Goal: Transaction & Acquisition: Purchase product/service

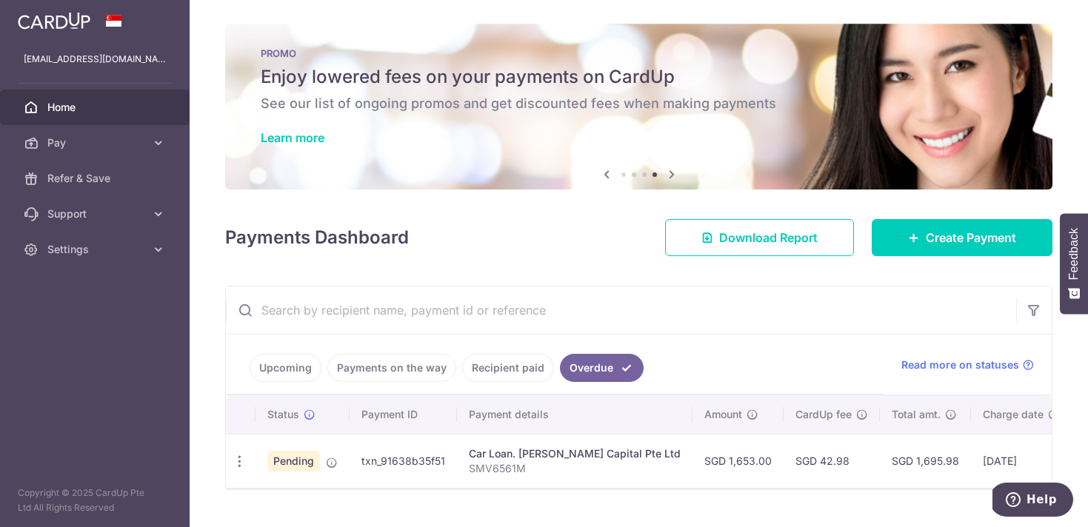
scroll to position [33, 0]
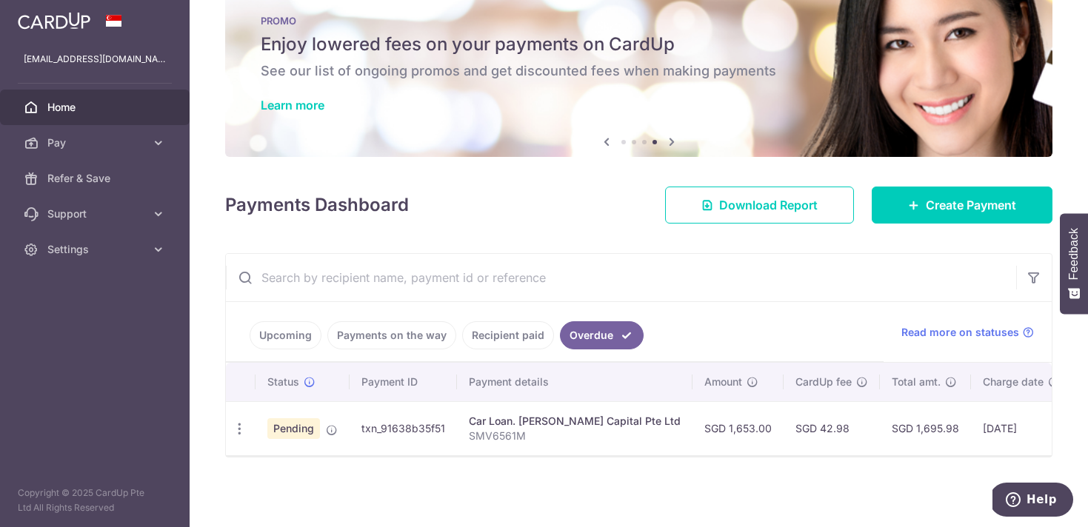
click at [504, 329] on link "Recipient paid" at bounding box center [508, 335] width 92 height 28
click at [599, 333] on link "Overdue" at bounding box center [612, 335] width 63 height 28
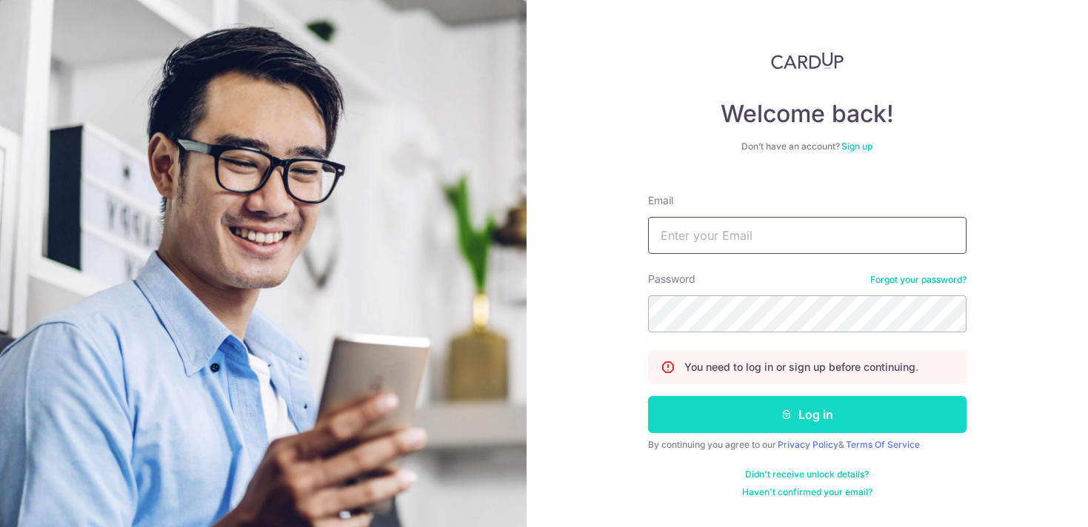
type input "[EMAIL_ADDRESS][DOMAIN_NAME]"
click at [802, 407] on button "Log in" at bounding box center [807, 414] width 318 height 37
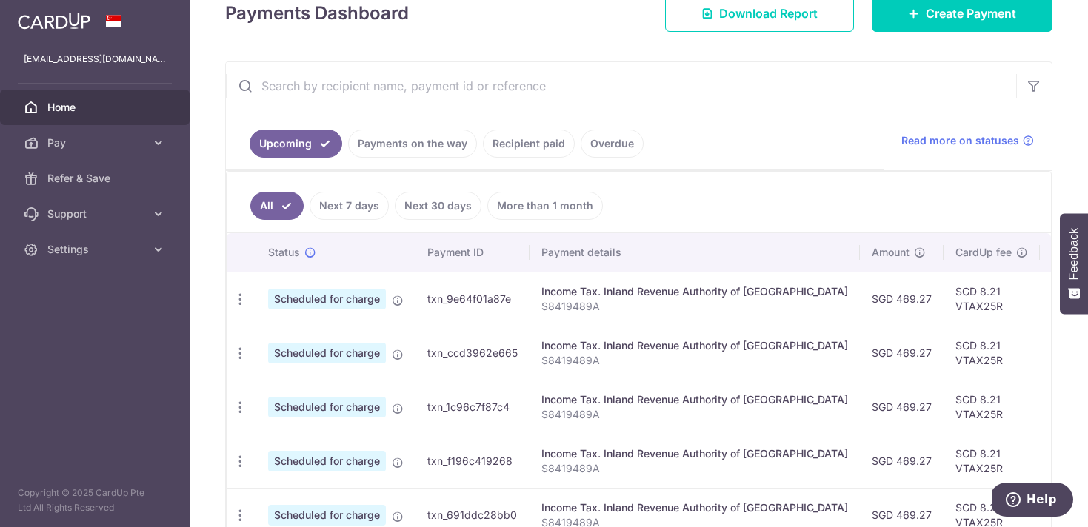
scroll to position [217, 0]
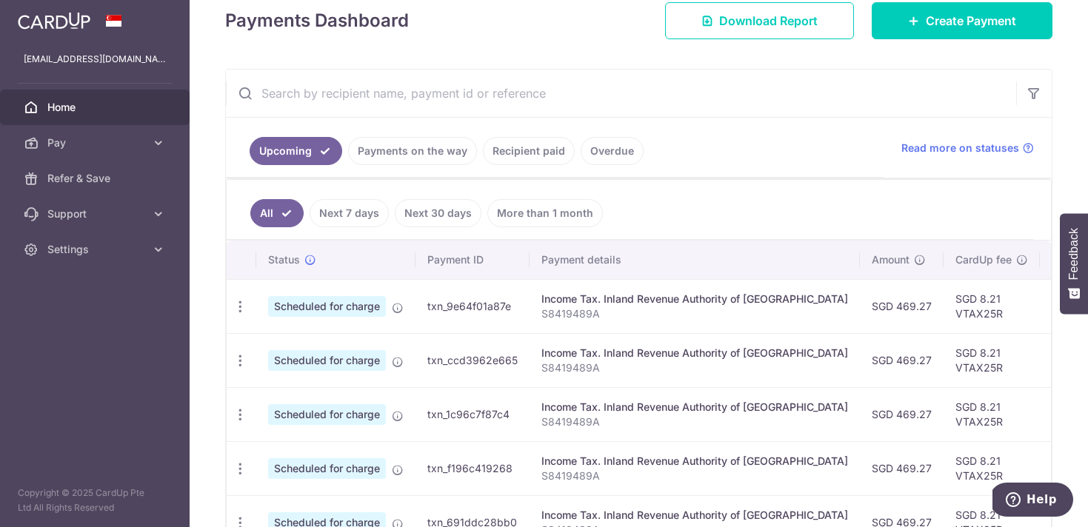
click at [434, 156] on link "Payments on the way" at bounding box center [412, 151] width 129 height 28
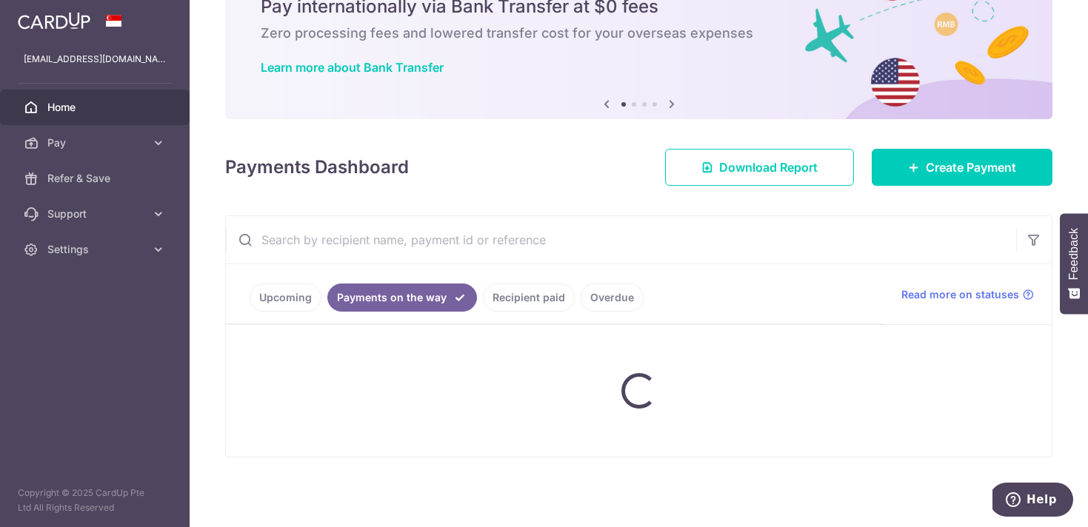
scroll to position [33, 0]
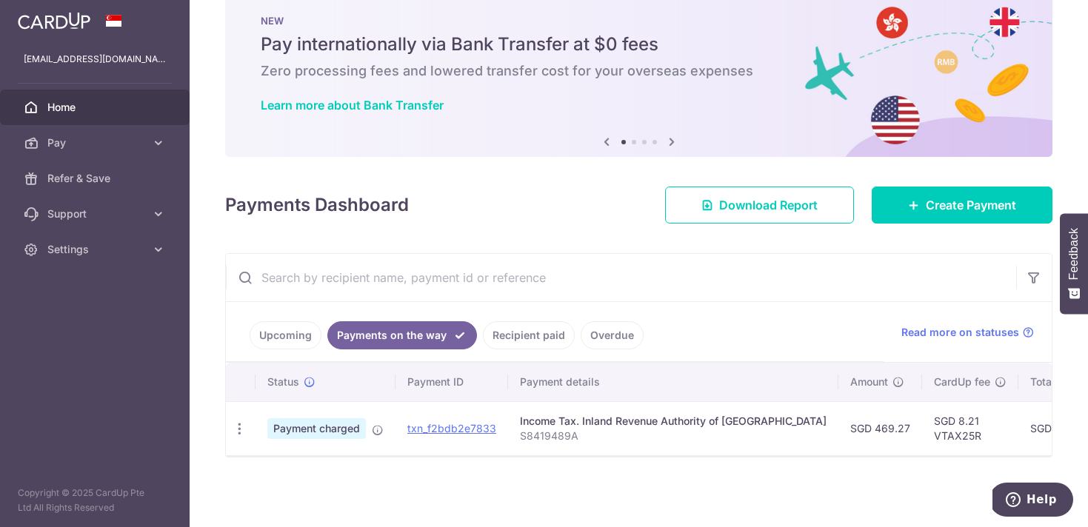
click at [535, 335] on link "Recipient paid" at bounding box center [529, 335] width 92 height 28
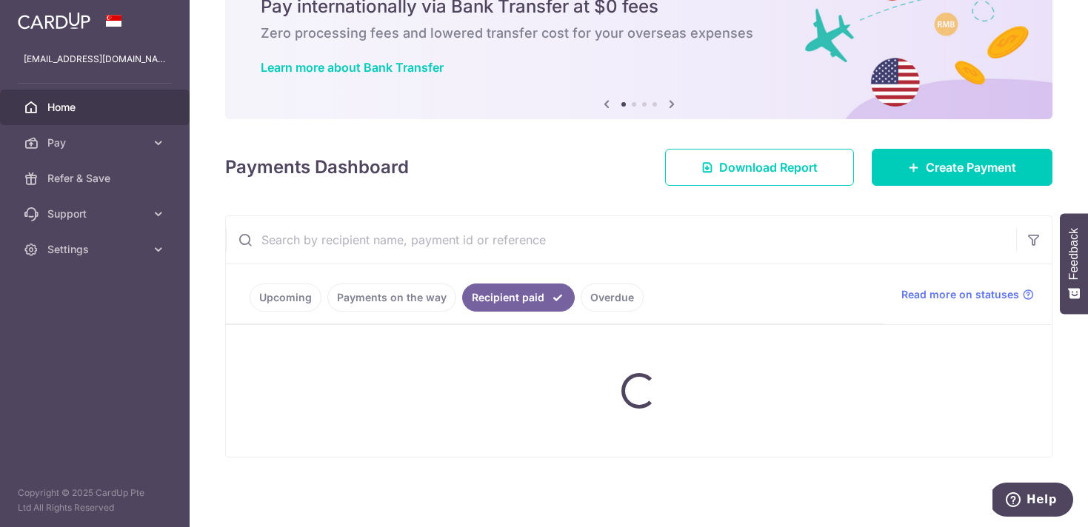
scroll to position [141, 0]
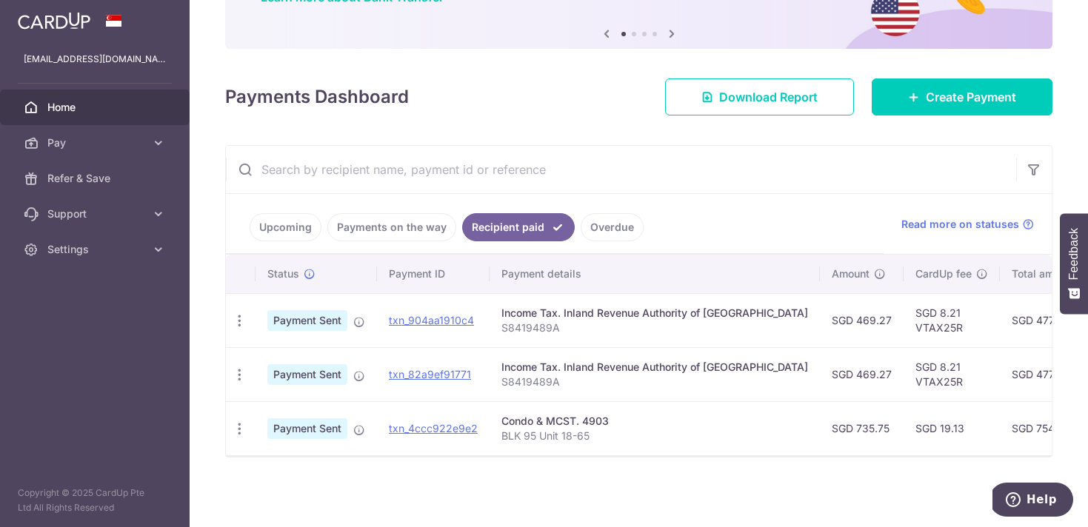
click at [603, 229] on link "Overdue" at bounding box center [612, 227] width 63 height 28
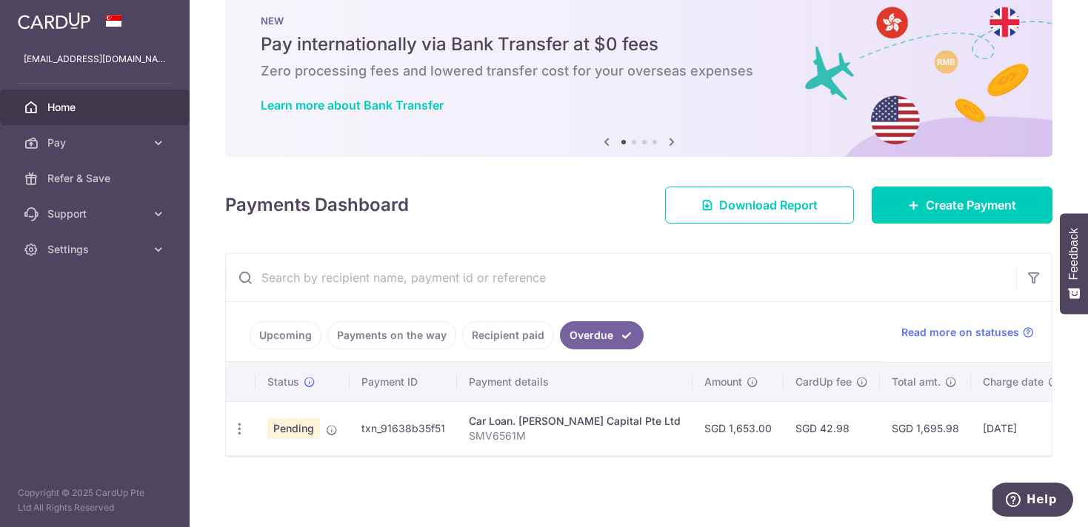
scroll to position [33, 0]
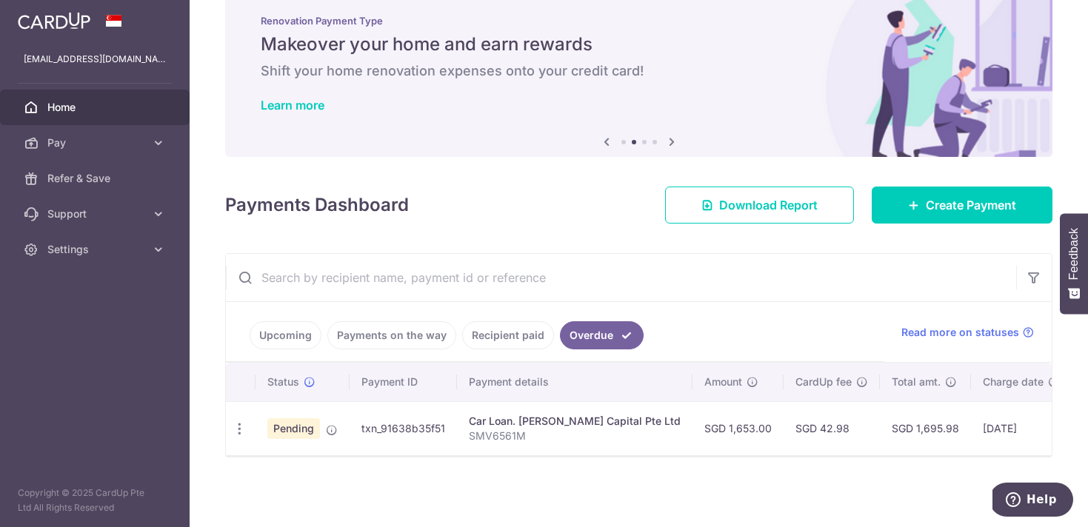
click at [302, 332] on link "Upcoming" at bounding box center [286, 335] width 72 height 28
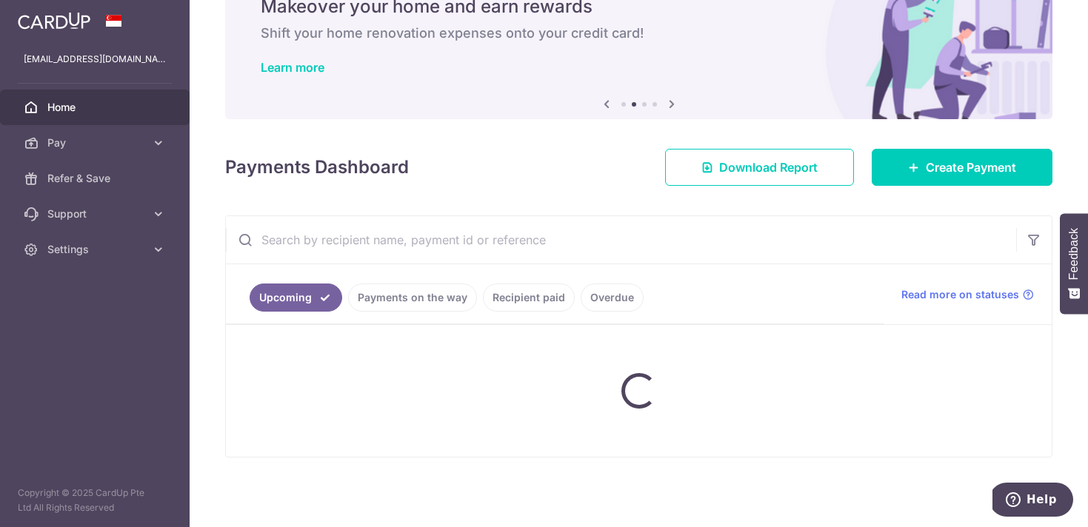
scroll to position [217, 0]
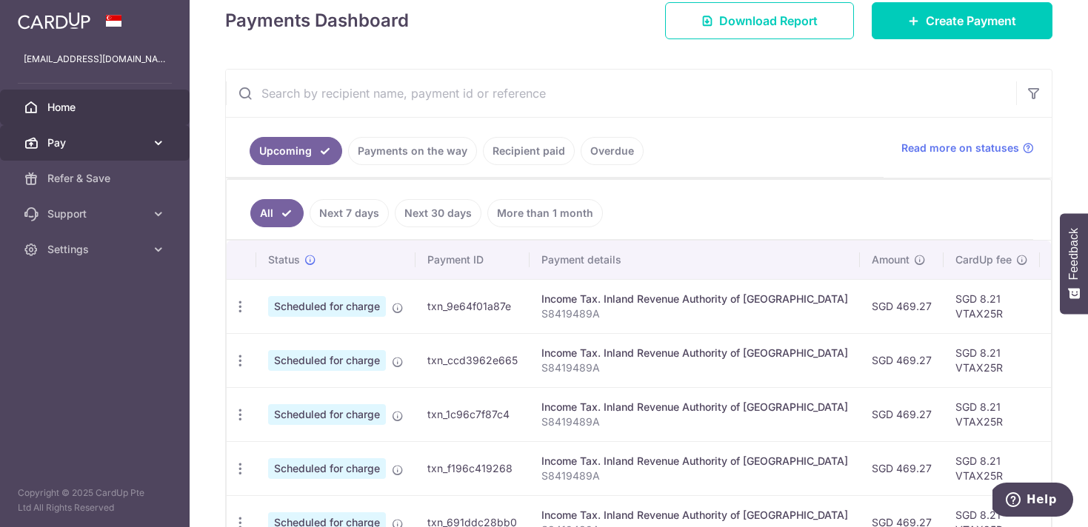
click at [156, 143] on icon at bounding box center [158, 143] width 15 height 15
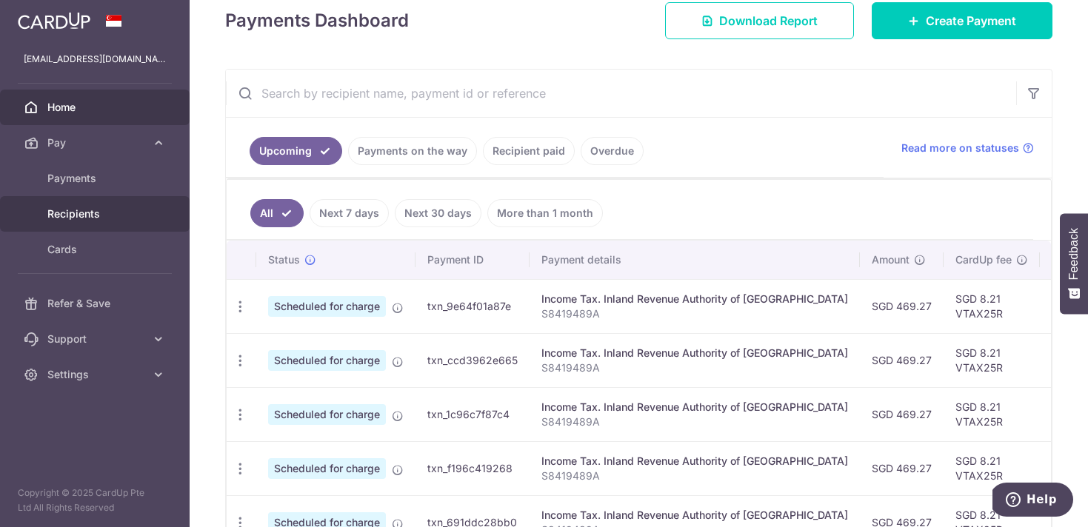
click at [99, 213] on span "Recipients" at bounding box center [96, 214] width 98 height 15
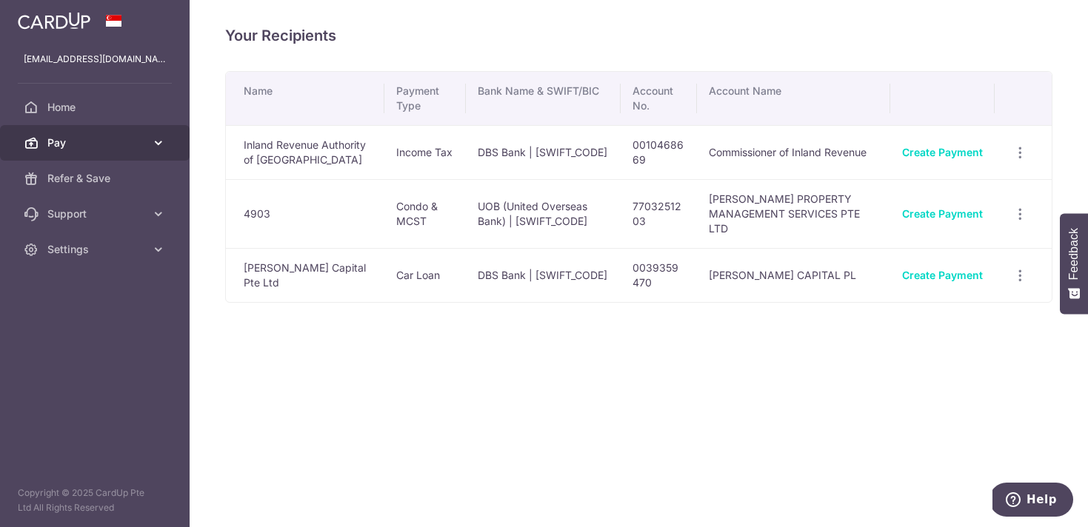
click at [96, 141] on span "Pay" at bounding box center [96, 143] width 98 height 15
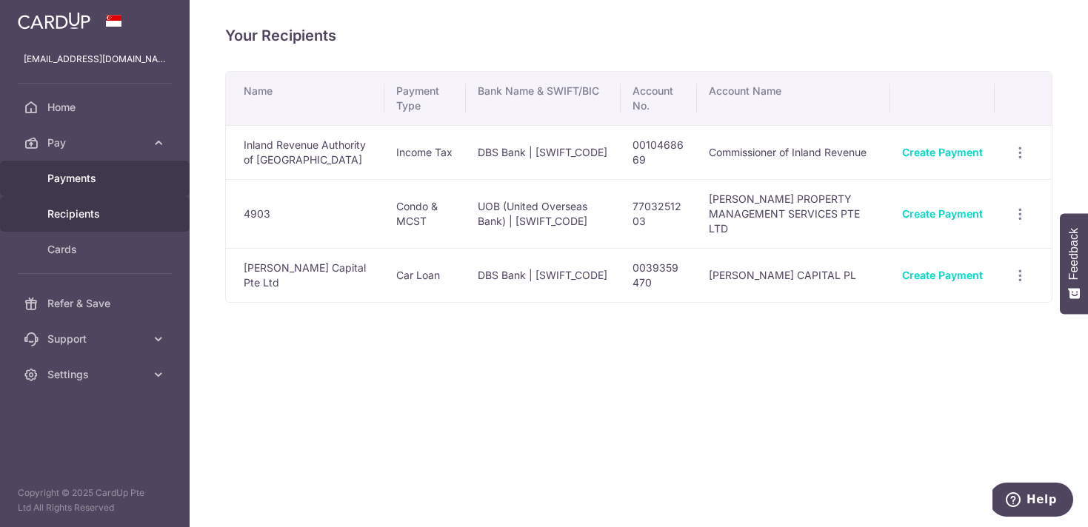
click at [89, 178] on span "Payments" at bounding box center [96, 178] width 98 height 15
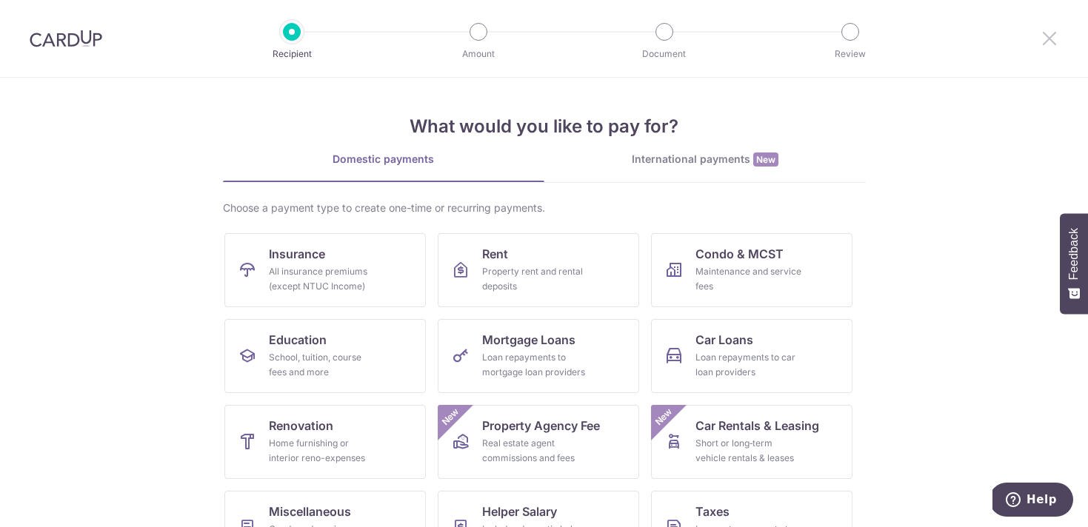
click at [1053, 41] on icon at bounding box center [1049, 38] width 18 height 19
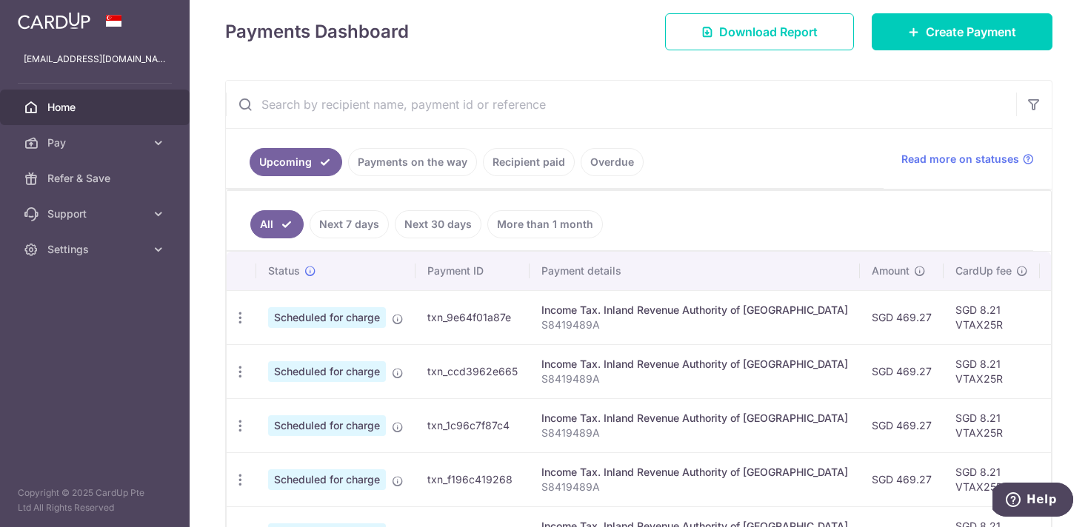
scroll to position [187, 0]
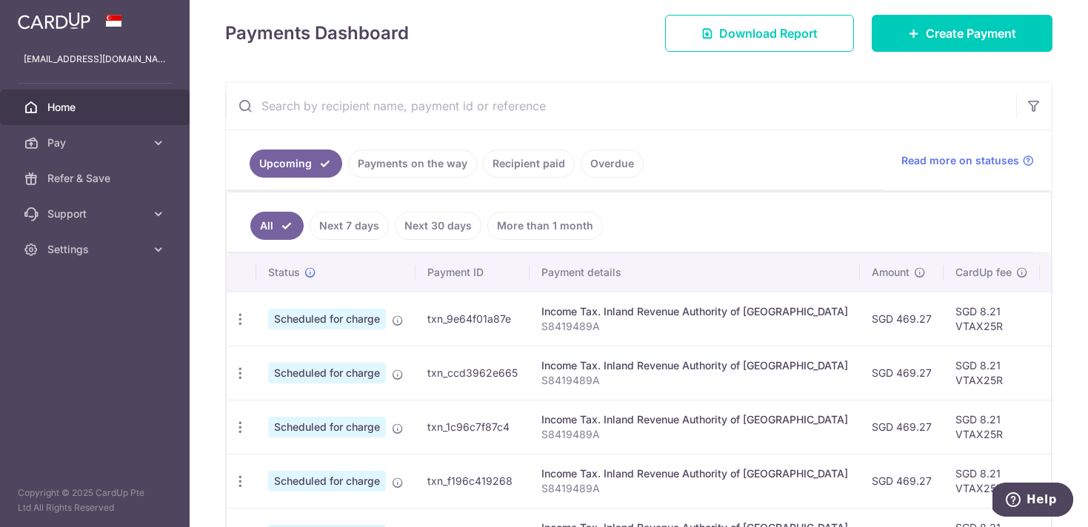
click at [532, 169] on link "Recipient paid" at bounding box center [529, 164] width 92 height 28
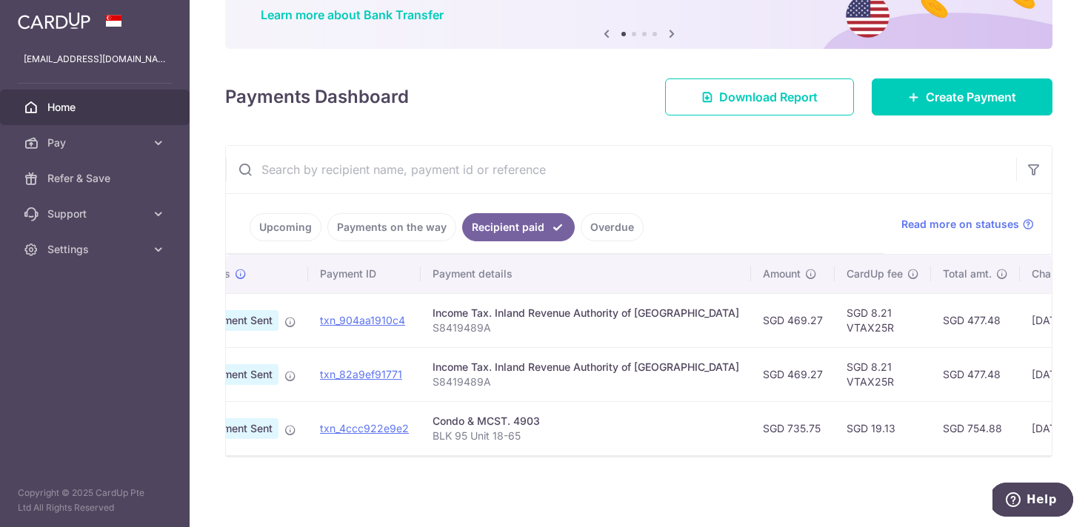
scroll to position [0, 0]
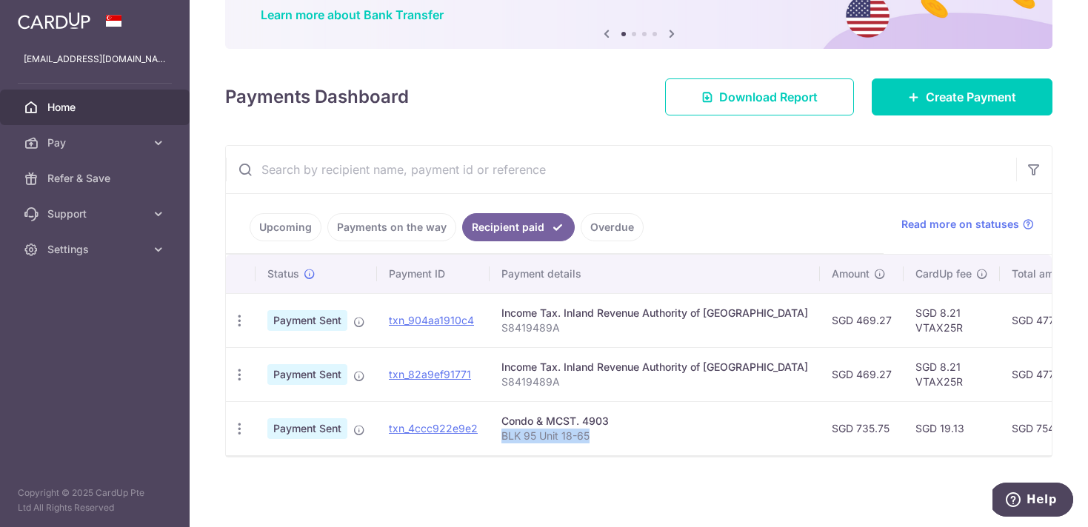
drag, startPoint x: 592, startPoint y: 440, endPoint x: 503, endPoint y: 438, distance: 89.6
click at [503, 438] on p "BLK 95 Unit 18-65" at bounding box center [654, 436] width 307 height 15
copy p "BLK 95 Unit 18-65"
click at [680, 454] on td "Condo & MCST. 4903 BLK 95 Unit 18-65" at bounding box center [654, 428] width 330 height 54
click at [157, 145] on icon at bounding box center [158, 143] width 15 height 15
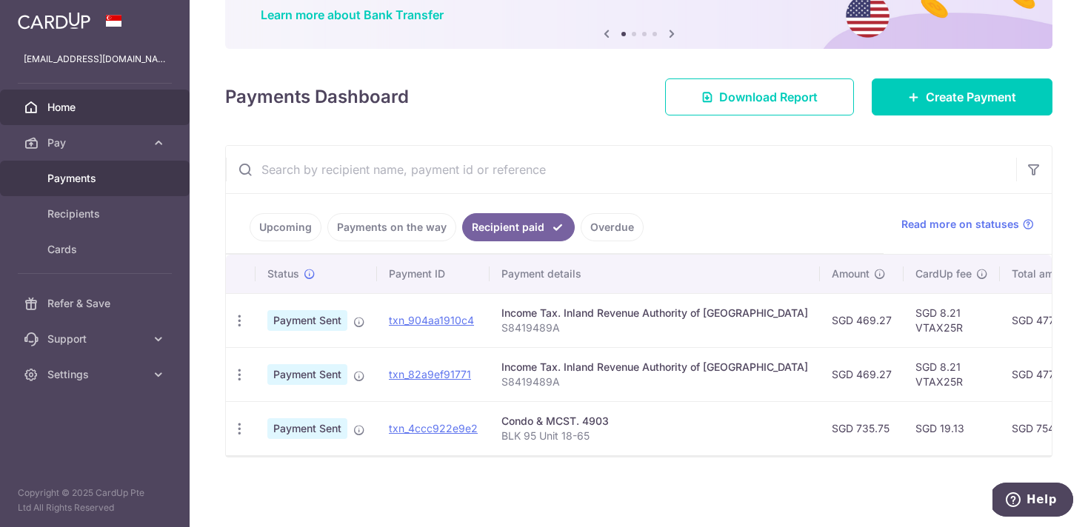
click at [95, 184] on span "Payments" at bounding box center [96, 178] width 98 height 15
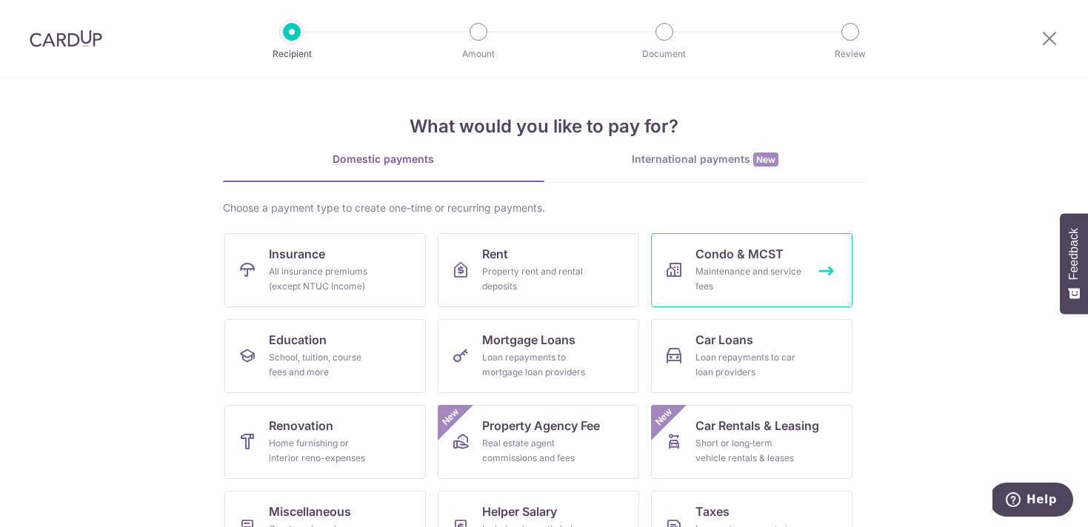
click at [760, 277] on div "Maintenance and service fees" at bounding box center [748, 279] width 107 height 30
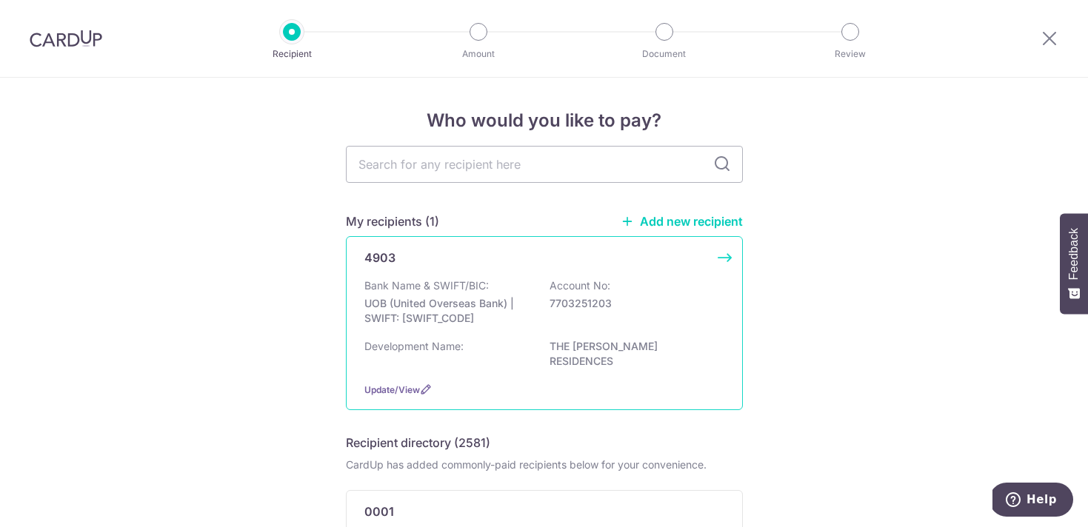
click at [691, 321] on div "Bank Name & SWIFT/BIC: UOB (United Overseas Bank) | SWIFT: UOVBSGSGXXX Account …" at bounding box center [544, 305] width 360 height 55
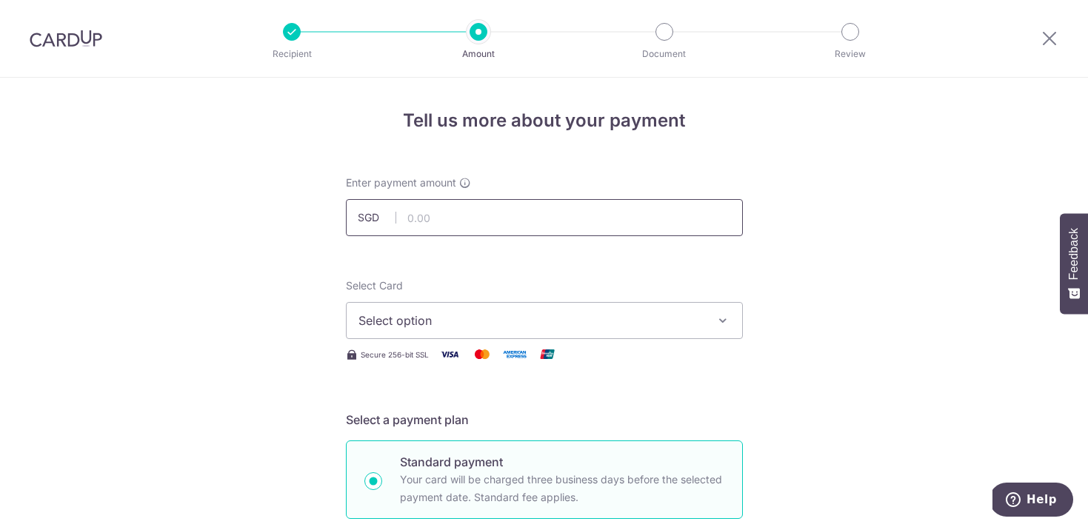
click at [579, 220] on input "text" at bounding box center [544, 217] width 397 height 37
type input "837.19"
click at [729, 315] on icon "button" at bounding box center [722, 320] width 15 height 15
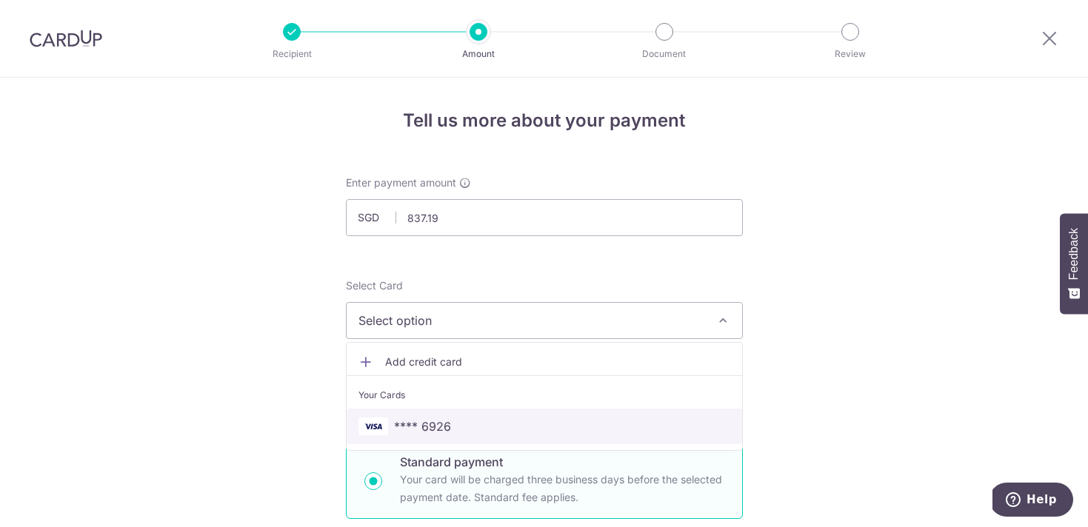
click at [618, 422] on span "**** 6926" at bounding box center [544, 427] width 372 height 18
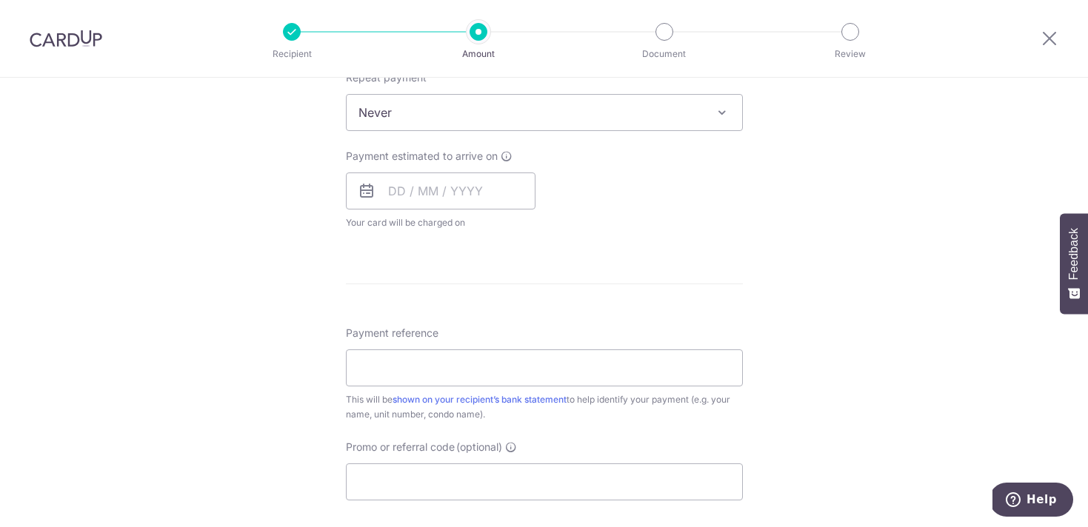
scroll to position [614, 0]
click at [690, 371] on input "Payment reference" at bounding box center [544, 364] width 397 height 37
paste input "BLK 95 Unit 18-65"
type input "BLK 95 Unit 18-65"
click at [804, 394] on div "Tell us more about your payment Enter payment amount SGD 837.19 837.19 Select C…" at bounding box center [544, 134] width 1088 height 1340
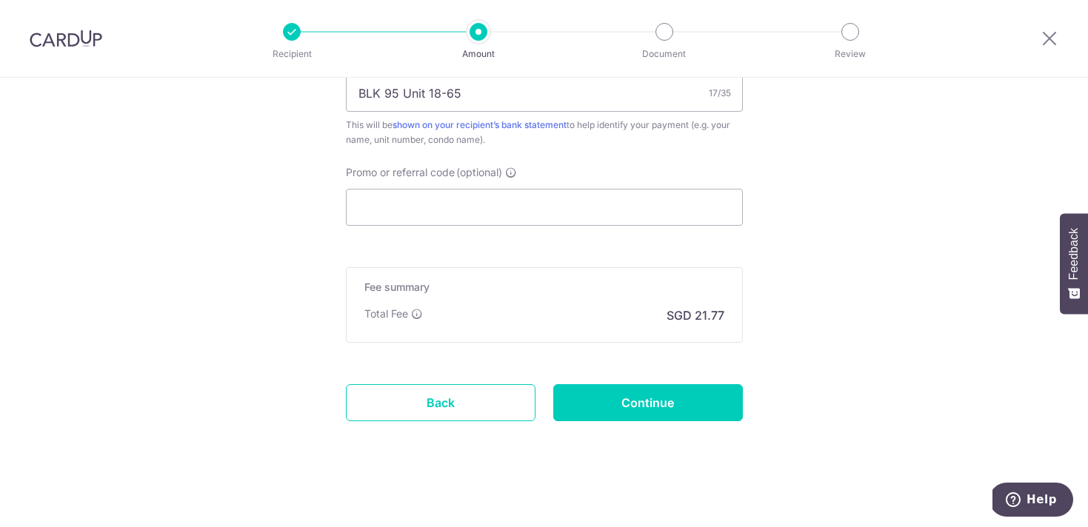
scroll to position [890, 0]
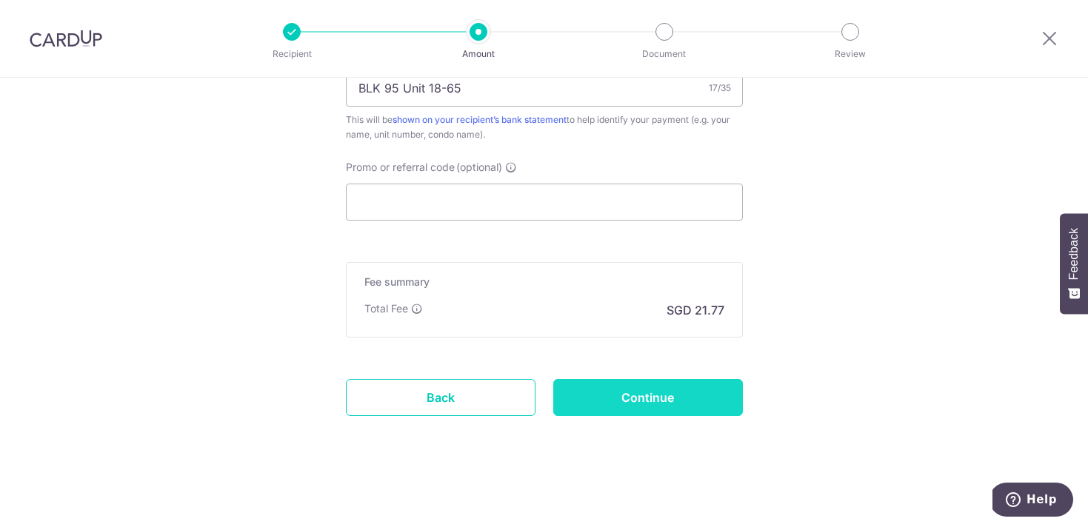
click at [716, 388] on input "Continue" at bounding box center [648, 397] width 190 height 37
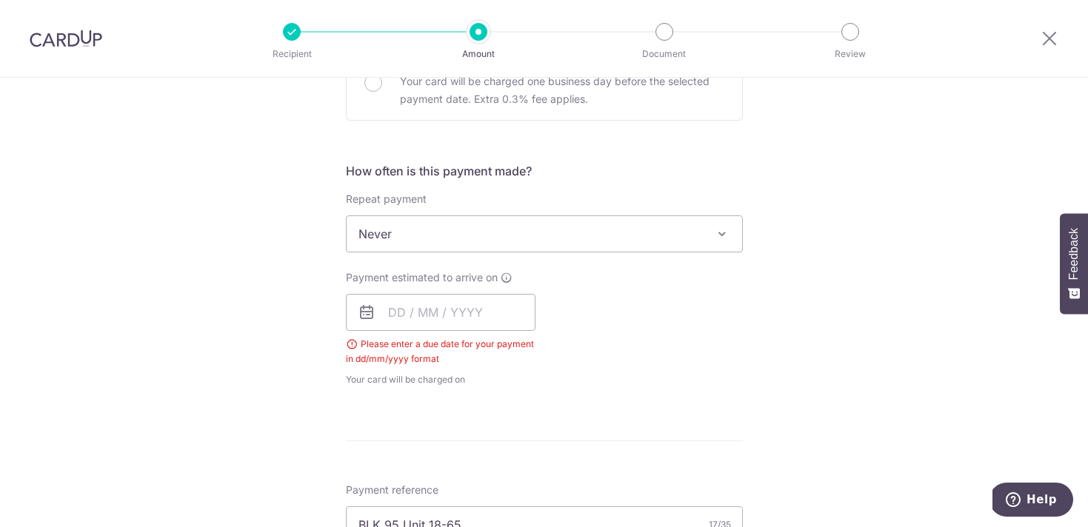
scroll to position [486, 0]
click at [437, 317] on input "text" at bounding box center [441, 315] width 190 height 37
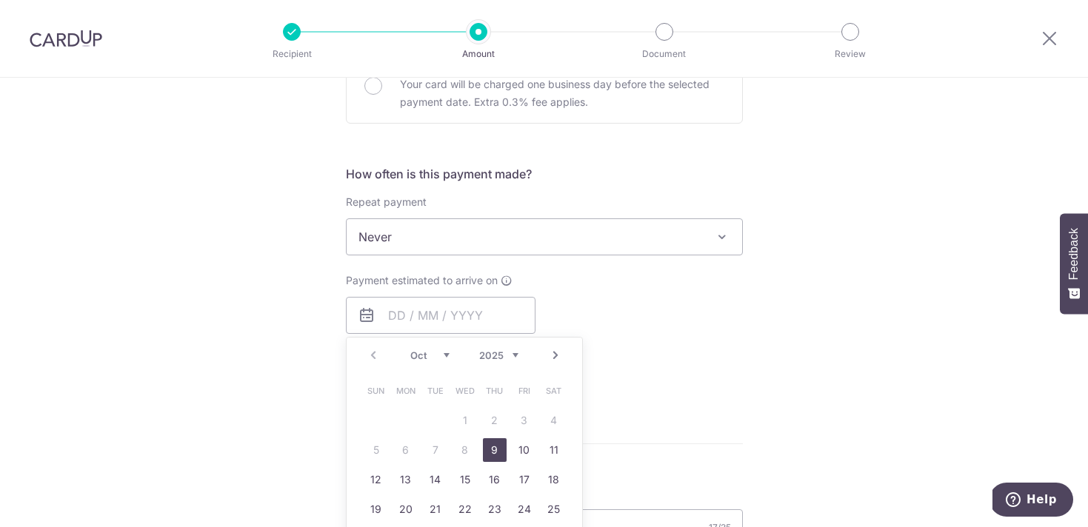
click at [384, 383] on span "Sun" at bounding box center [376, 391] width 24 height 24
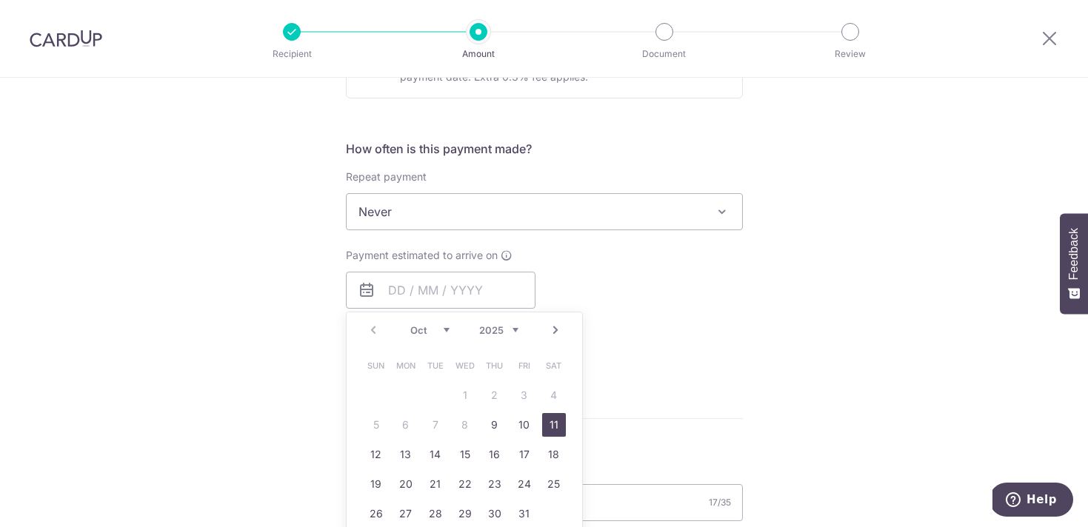
scroll to position [512, 0]
click at [492, 426] on link "9" at bounding box center [495, 424] width 24 height 24
type input "[DATE]"
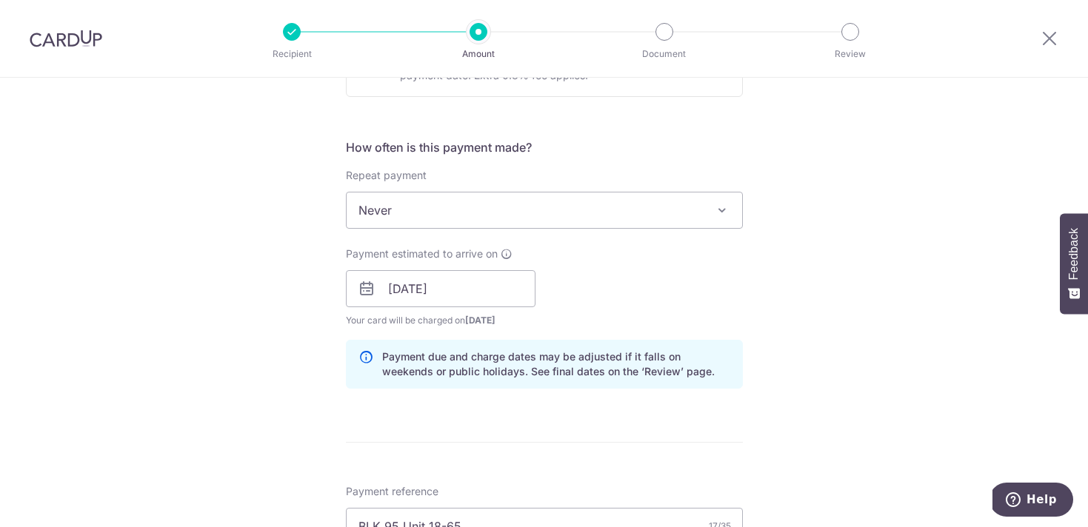
click at [800, 376] on div "Tell us more about your payment Enter payment amount SGD 837.19 837.19 Select C…" at bounding box center [544, 265] width 1088 height 1400
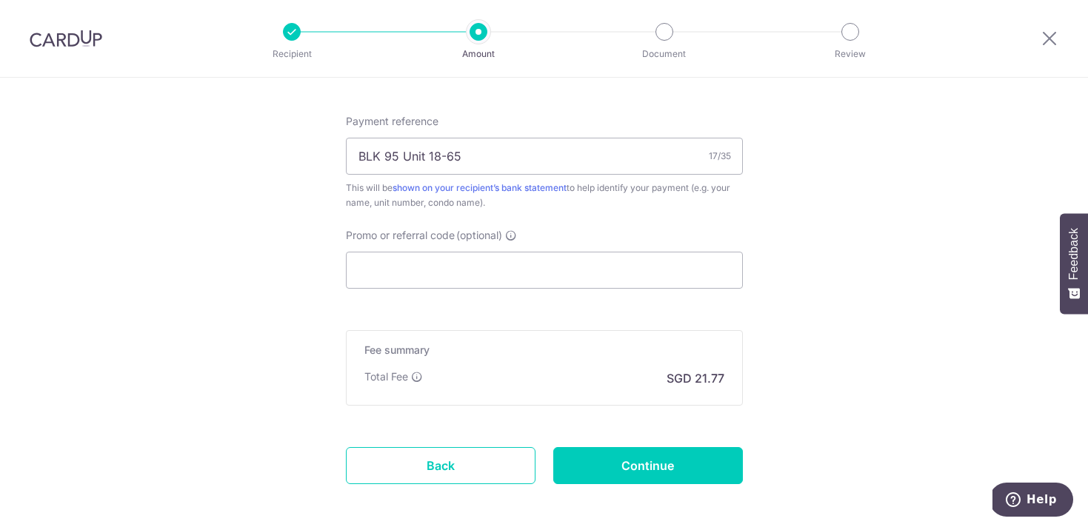
scroll to position [891, 0]
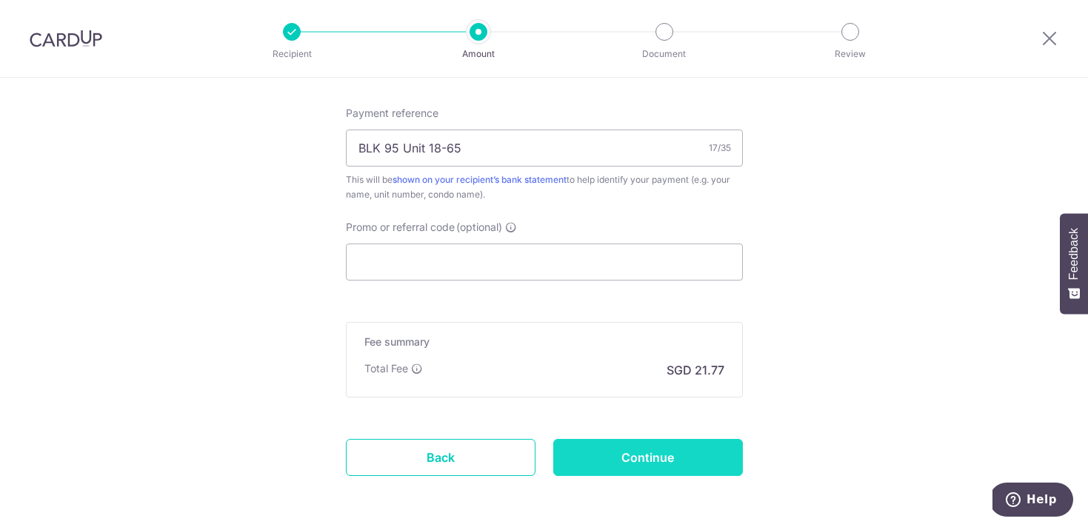
click at [715, 464] on input "Continue" at bounding box center [648, 457] width 190 height 37
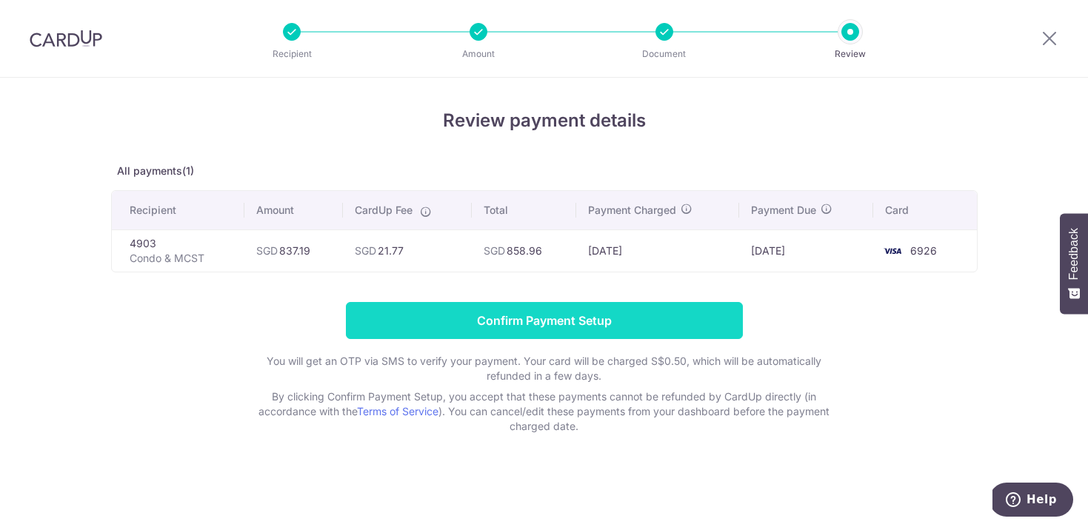
click at [556, 322] on input "Confirm Payment Setup" at bounding box center [544, 320] width 397 height 37
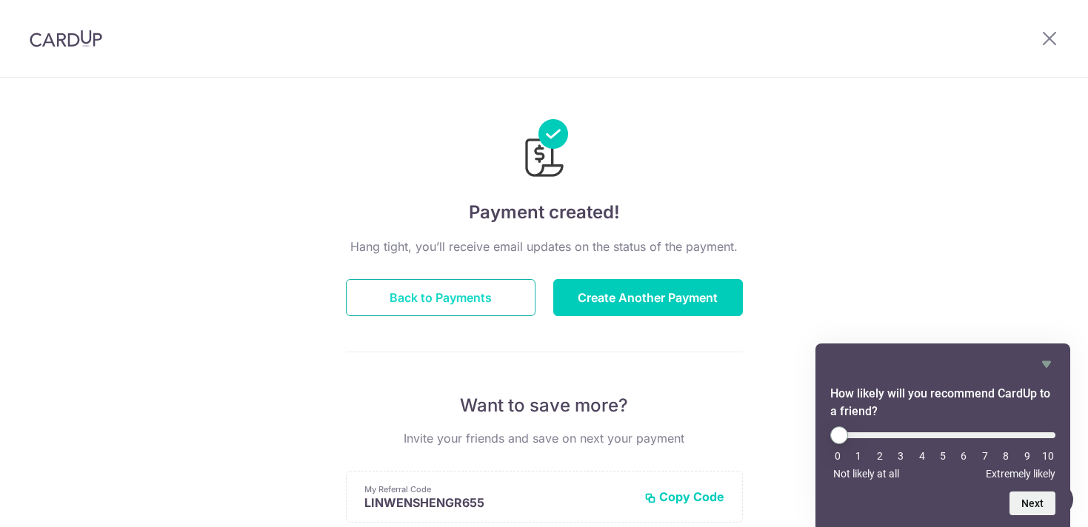
click at [470, 301] on button "Back to Payments" at bounding box center [441, 297] width 190 height 37
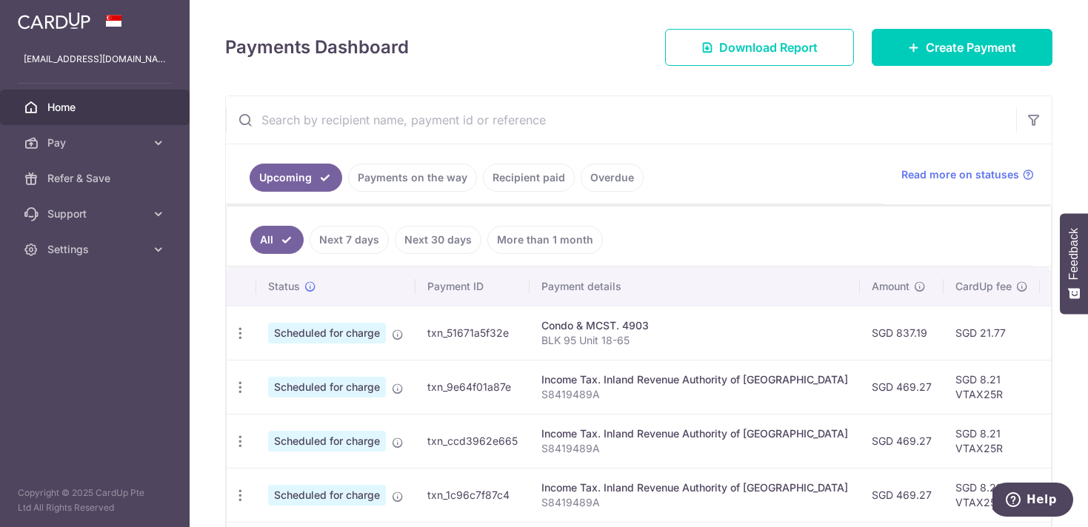
scroll to position [157, 0]
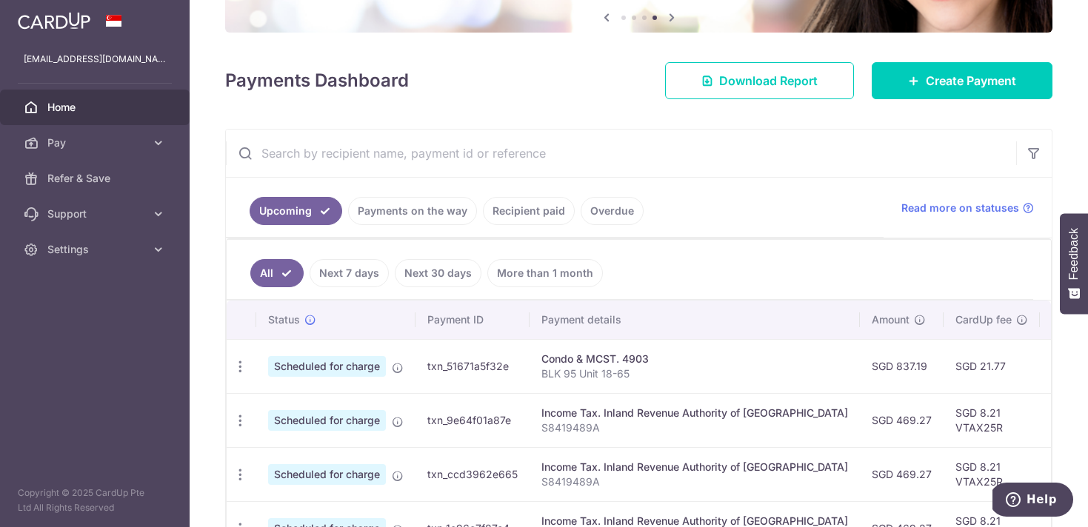
click at [614, 218] on link "Overdue" at bounding box center [612, 211] width 63 height 28
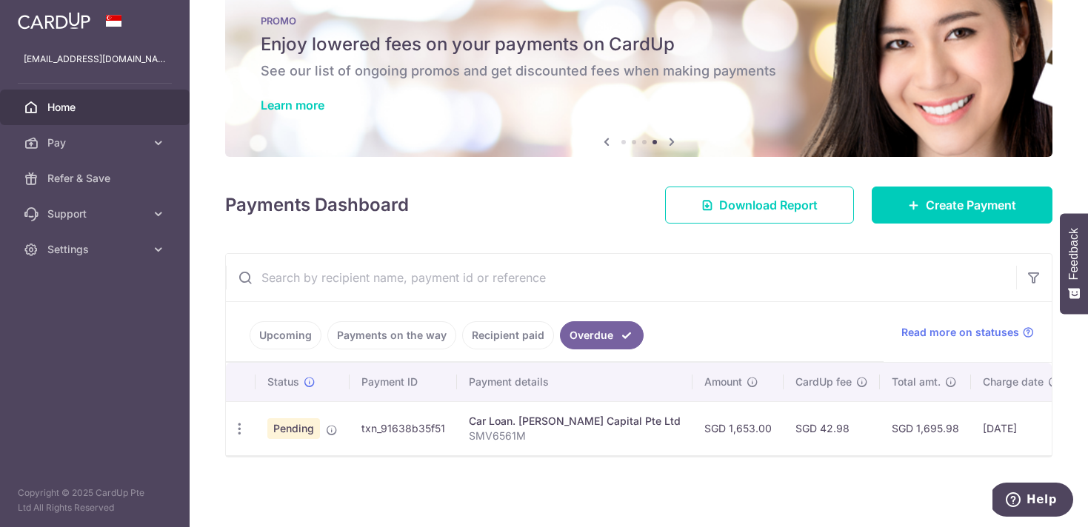
scroll to position [33, 0]
click at [616, 422] on div "Car Loan. Dickson Capital Pte Ltd" at bounding box center [575, 421] width 212 height 15
click at [291, 335] on link "Upcoming" at bounding box center [286, 335] width 72 height 28
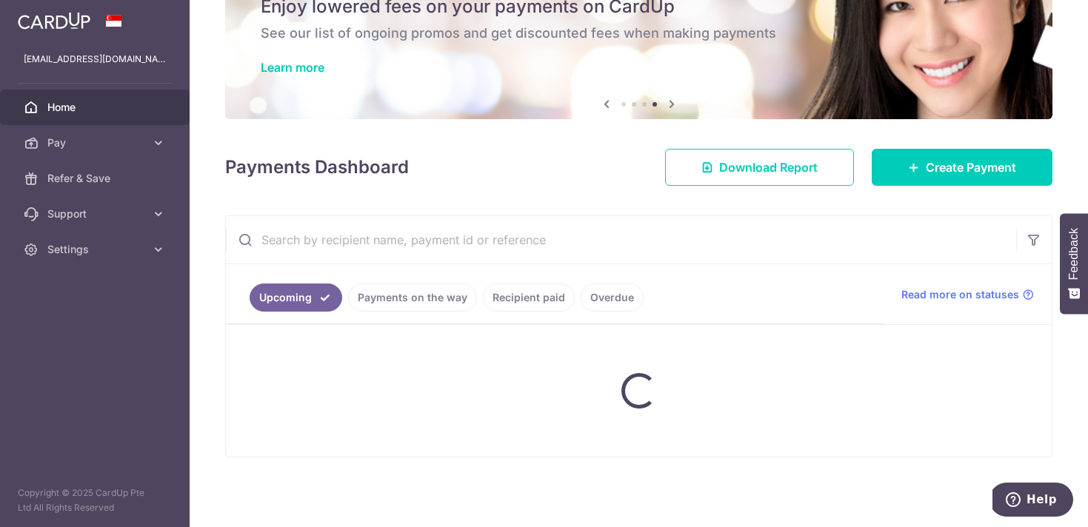
scroll to position [157, 0]
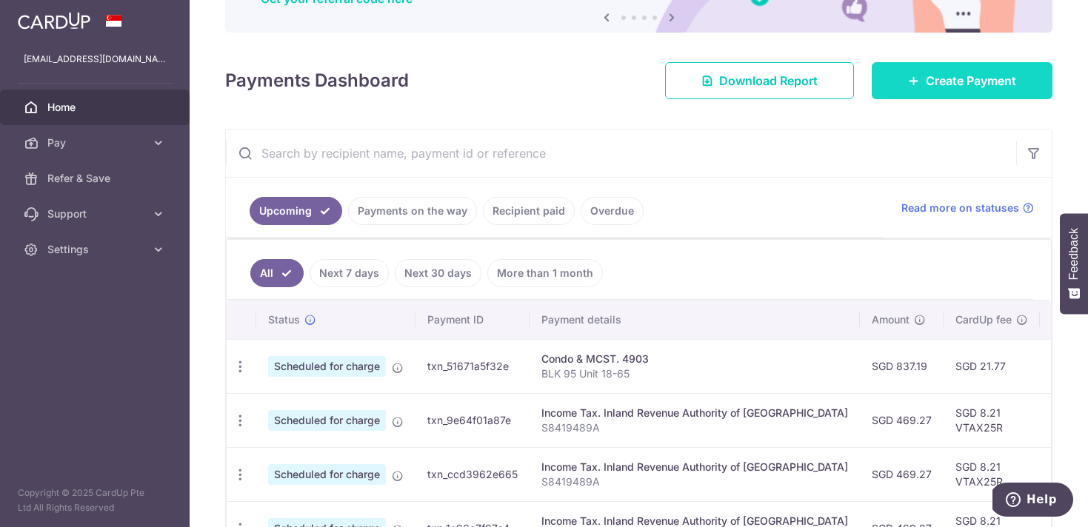
click at [958, 79] on span "Create Payment" at bounding box center [971, 81] width 90 height 18
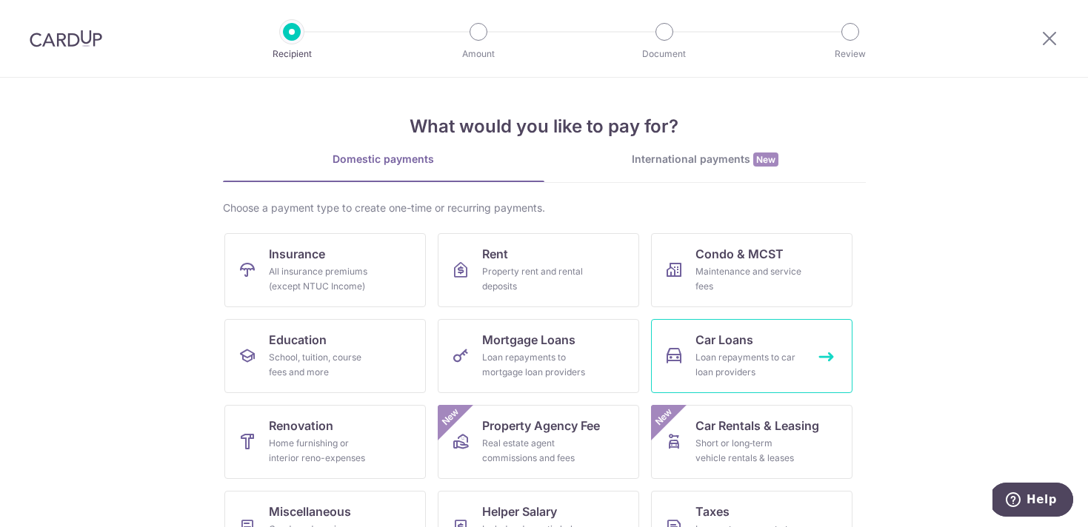
click at [755, 357] on div "Loan repayments to car loan providers" at bounding box center [748, 365] width 107 height 30
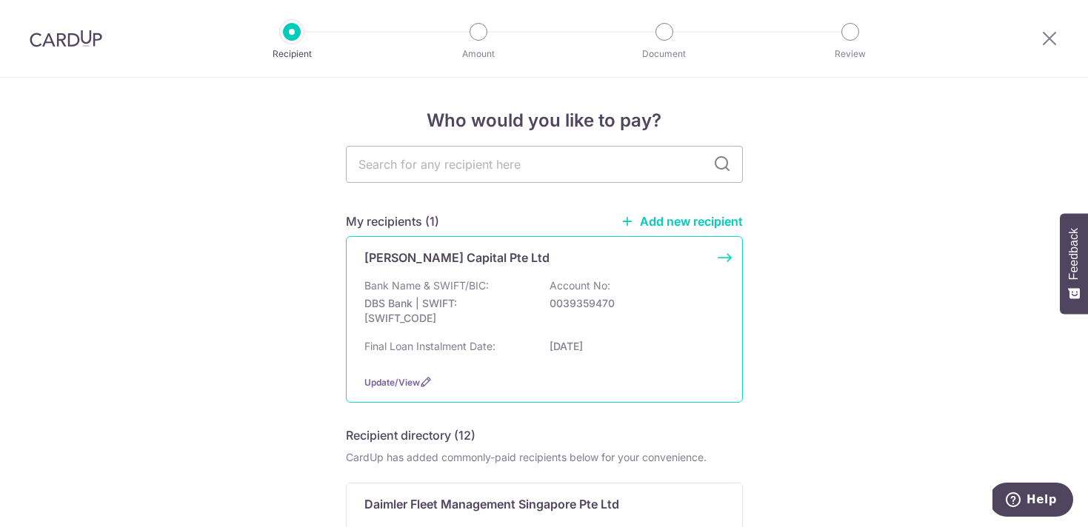
click at [719, 276] on div "[PERSON_NAME] Capital Pte Ltd Bank Name & SWIFT/BIC: DBS Bank | SWIFT: [SWIFT_C…" at bounding box center [544, 319] width 397 height 167
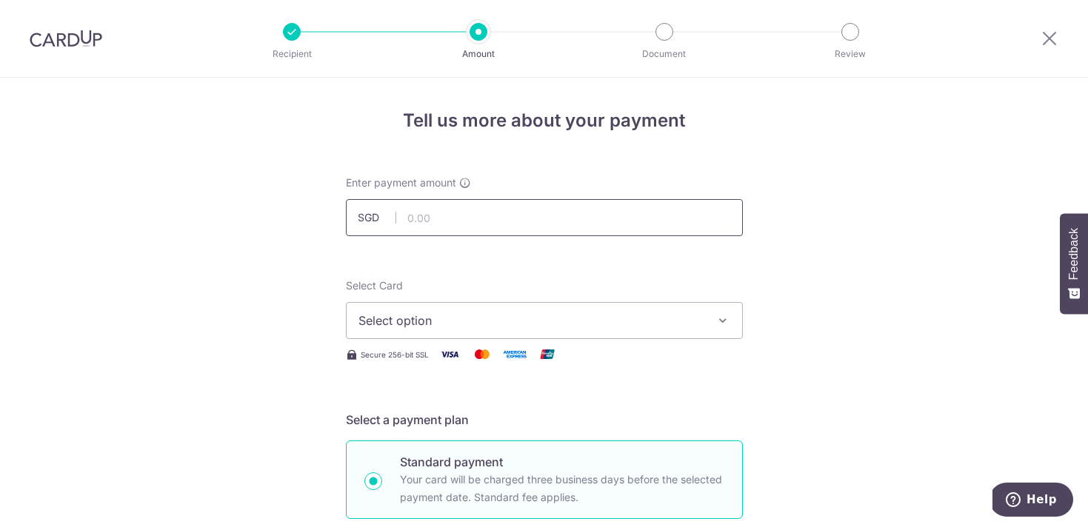
click at [589, 215] on input "text" at bounding box center [544, 217] width 397 height 37
type input "1,653.00"
click at [726, 326] on icon "button" at bounding box center [722, 320] width 15 height 15
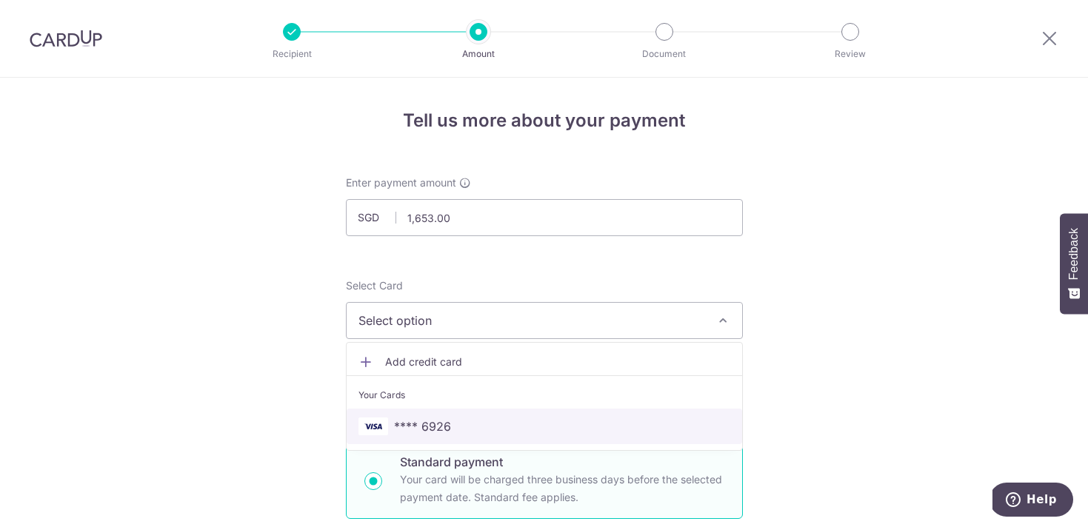
click at [625, 421] on span "**** 6926" at bounding box center [544, 427] width 372 height 18
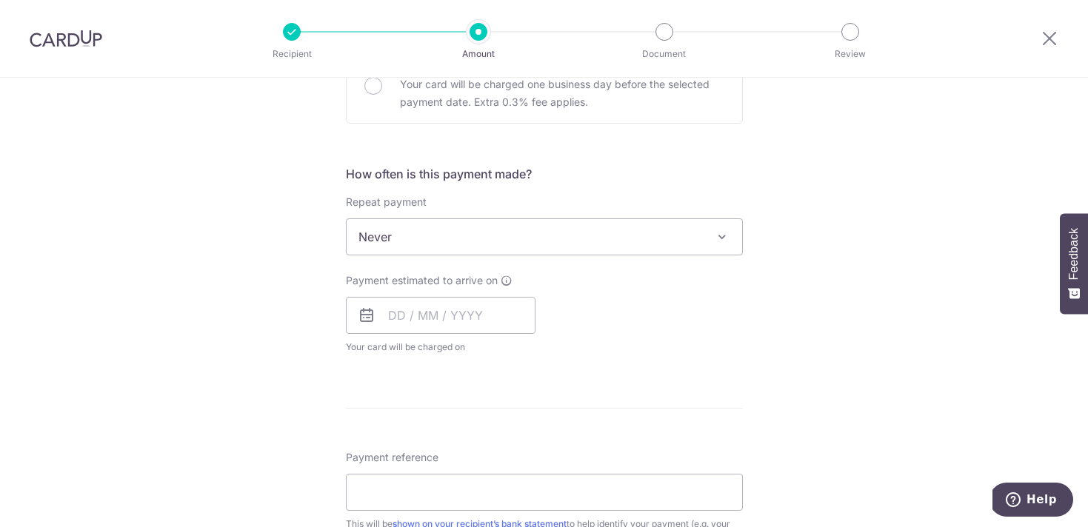
scroll to position [491, 0]
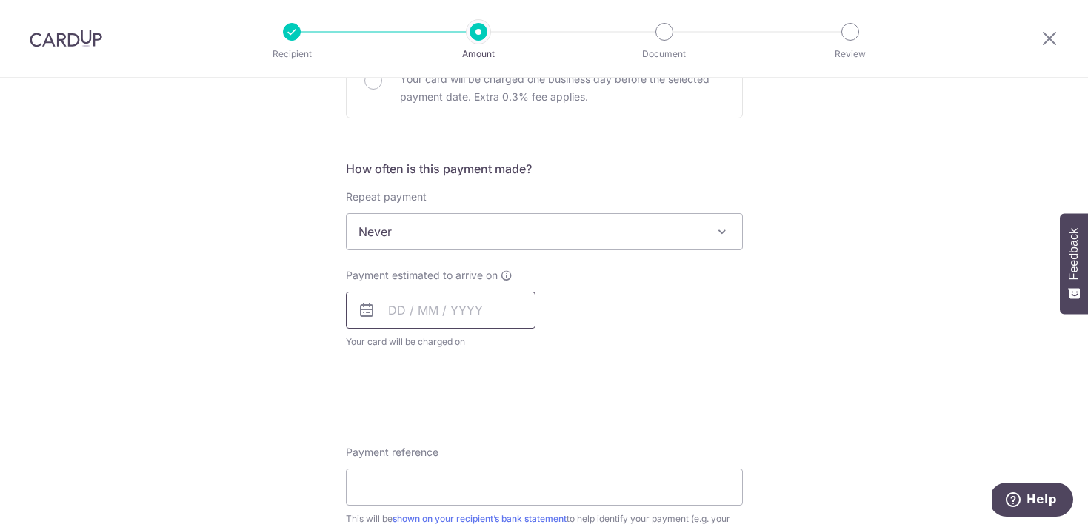
click at [482, 318] on input "text" at bounding box center [441, 310] width 190 height 37
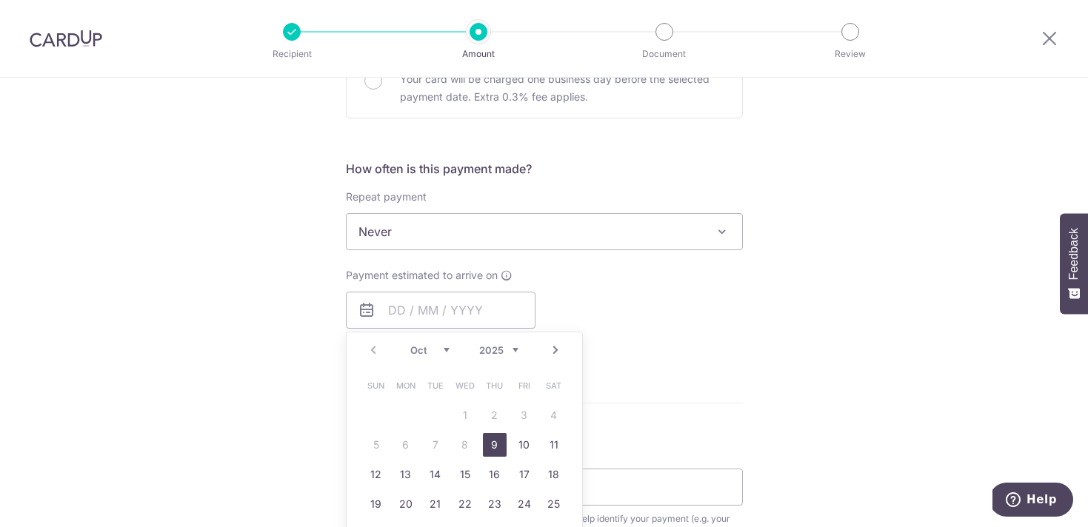
click at [389, 364] on div "Prev Next Oct Nov Dec 2025 2026 2027 2028 2029 2030 2031 2032 2033 2034 2035" at bounding box center [464, 350] width 235 height 36
click at [554, 353] on link "Next" at bounding box center [555, 350] width 18 height 18
click at [404, 444] on link "3" at bounding box center [406, 445] width 24 height 24
type input "[DATE]"
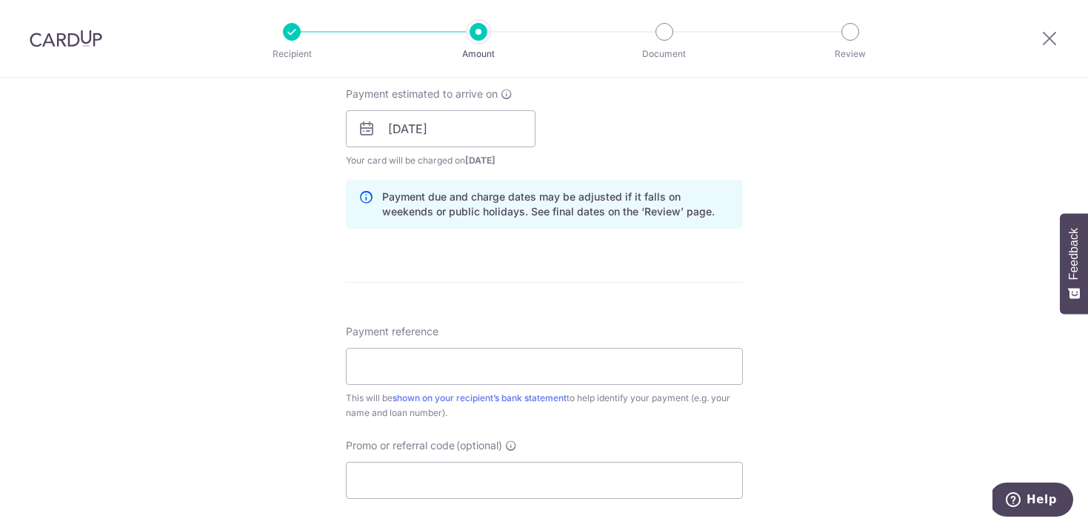
scroll to position [672, 0]
click at [652, 363] on input "Payment reference" at bounding box center [544, 367] width 397 height 37
type input "SMV6561M"
click at [827, 441] on div "Tell us more about your payment Enter payment amount SGD 1,653.00 1653.00 Selec…" at bounding box center [544, 106] width 1088 height 1400
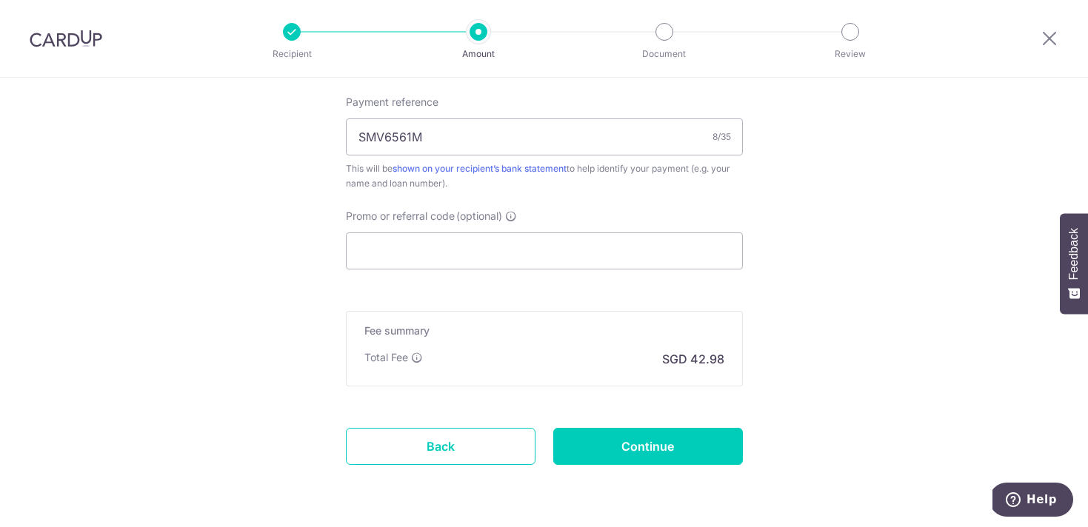
scroll to position [951, 0]
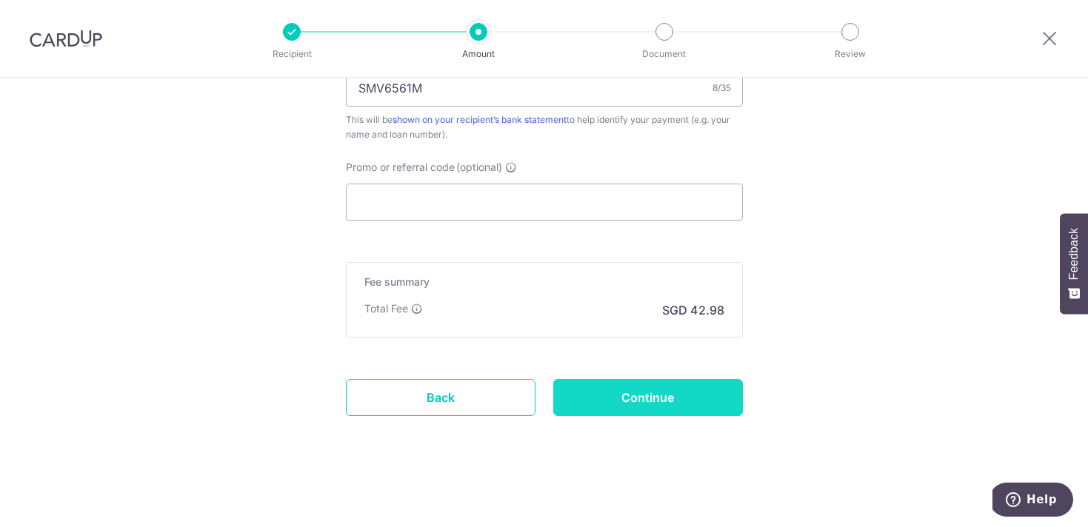
click at [689, 400] on input "Continue" at bounding box center [648, 397] width 190 height 37
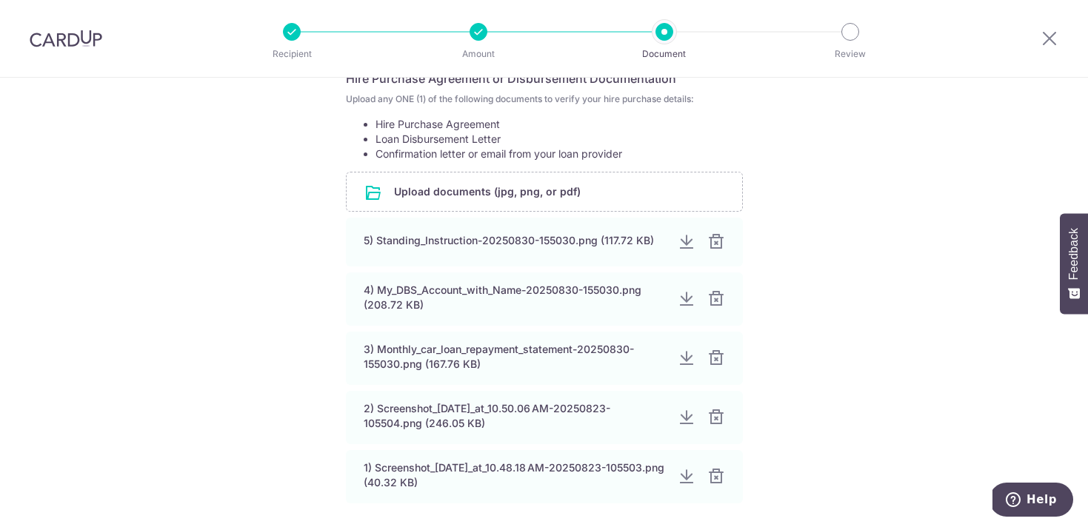
scroll to position [271, 0]
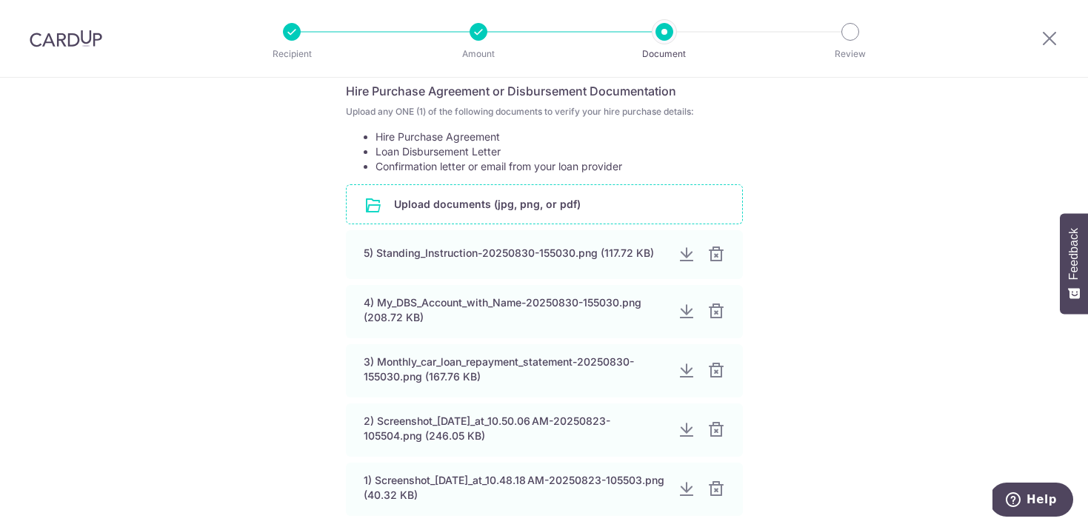
click at [449, 209] on input "file" at bounding box center [544, 204] width 395 height 39
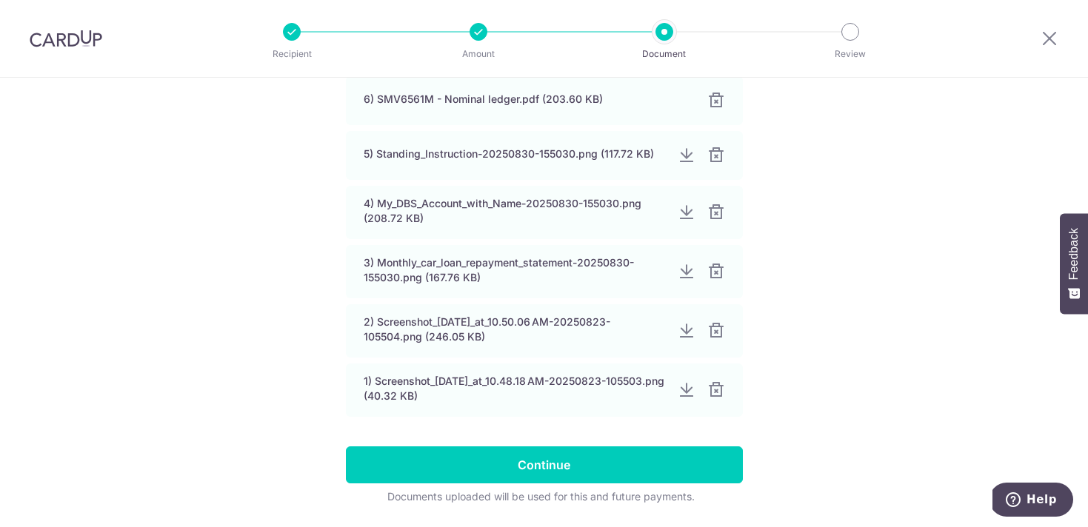
scroll to position [427, 0]
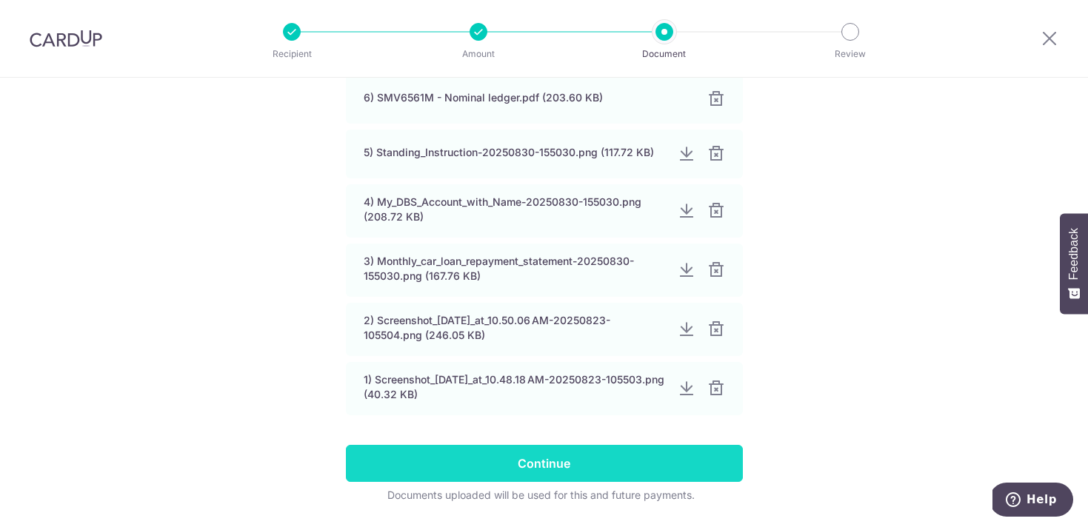
click at [718, 456] on input "Continue" at bounding box center [544, 463] width 397 height 37
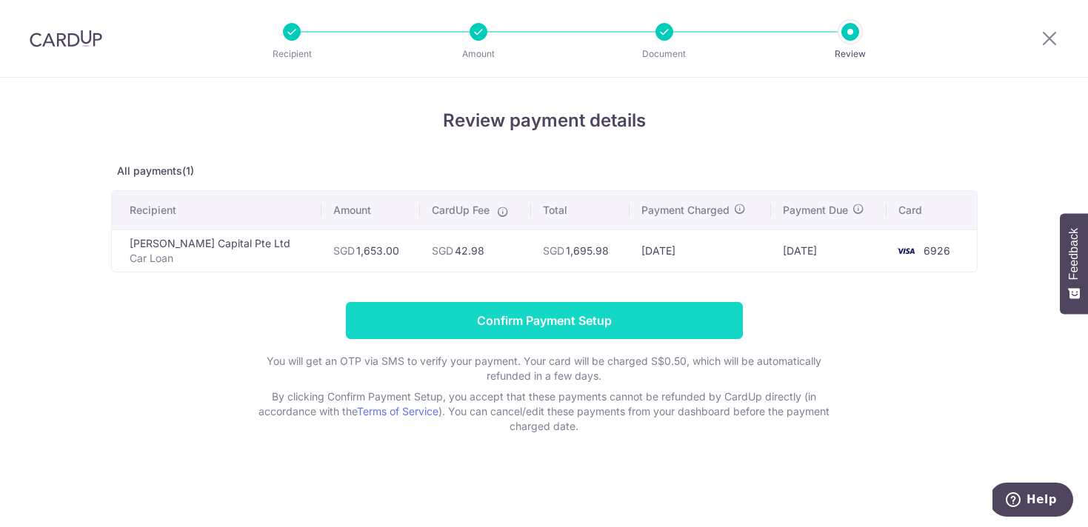
click at [573, 318] on input "Confirm Payment Setup" at bounding box center [544, 320] width 397 height 37
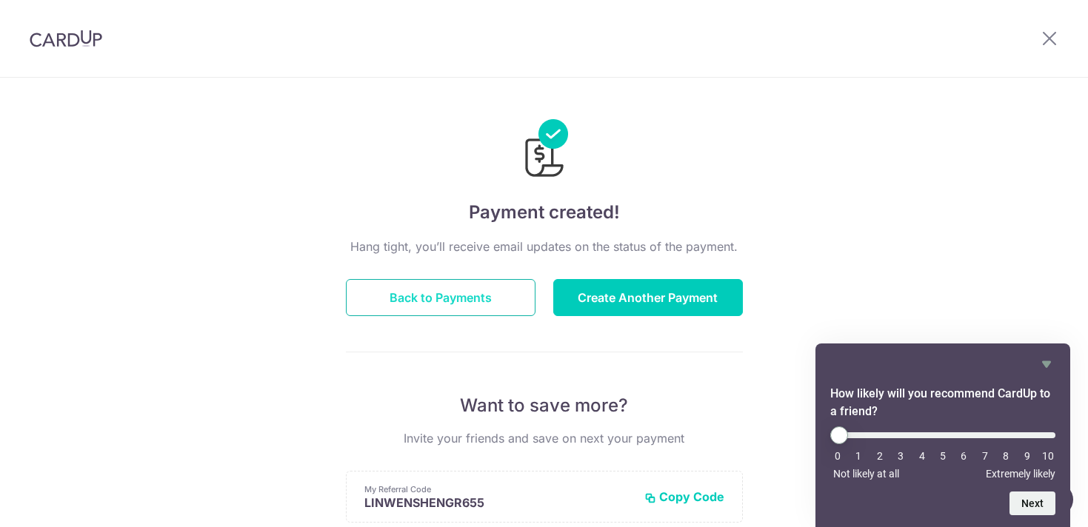
click at [495, 302] on button "Back to Payments" at bounding box center [441, 297] width 190 height 37
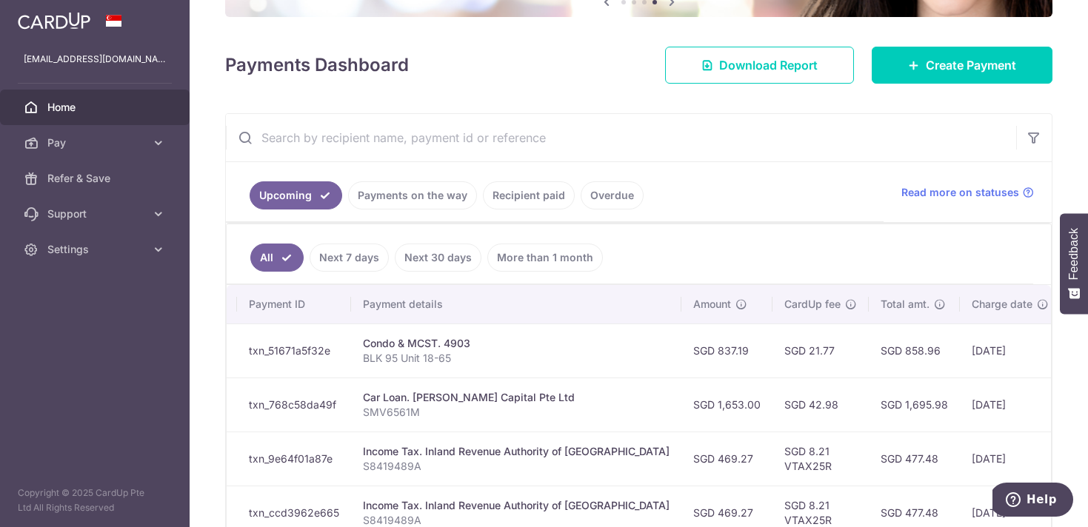
scroll to position [0, 324]
